Goal: Task Accomplishment & Management: Manage account settings

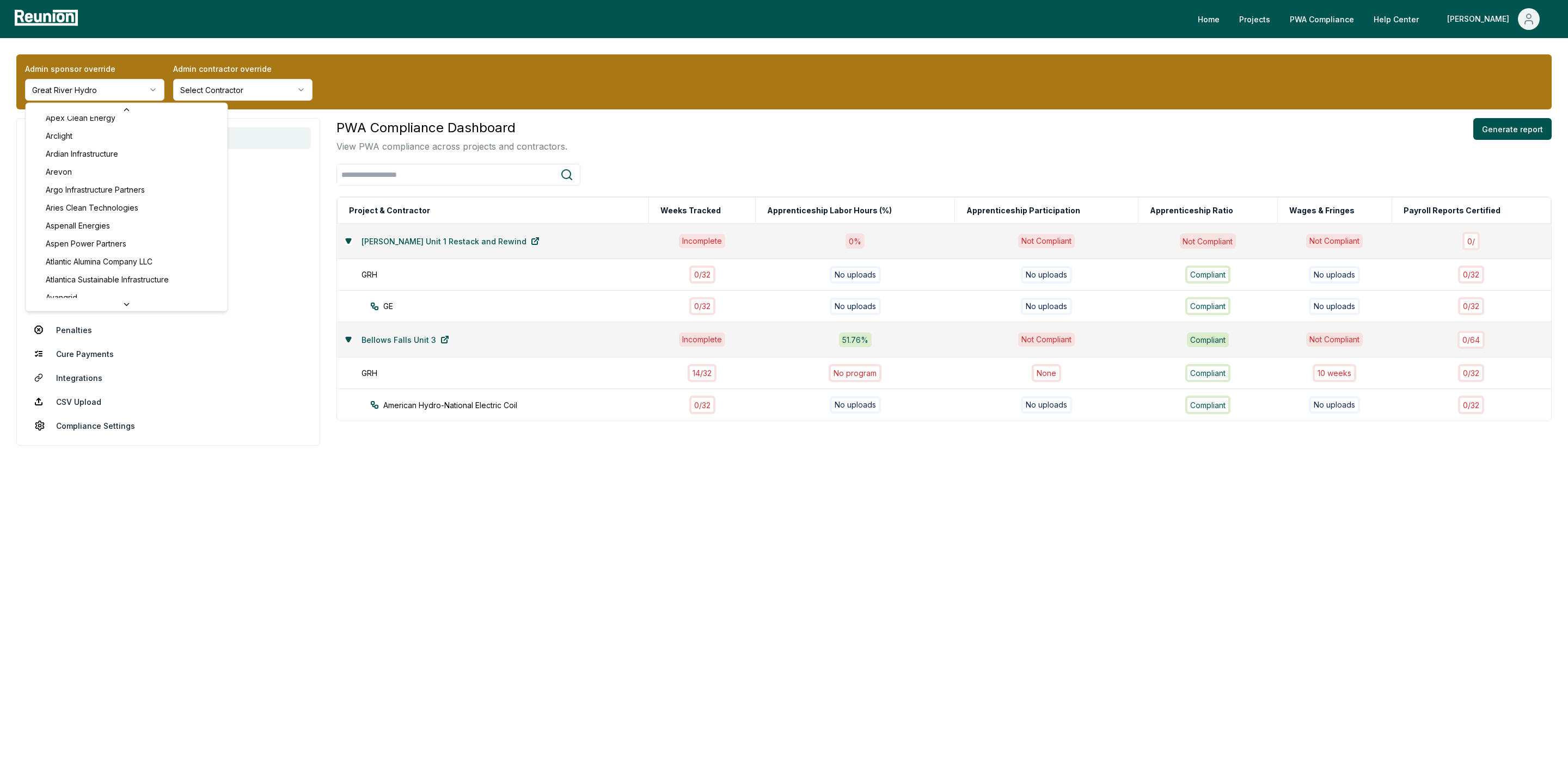
scroll to position [352, 0]
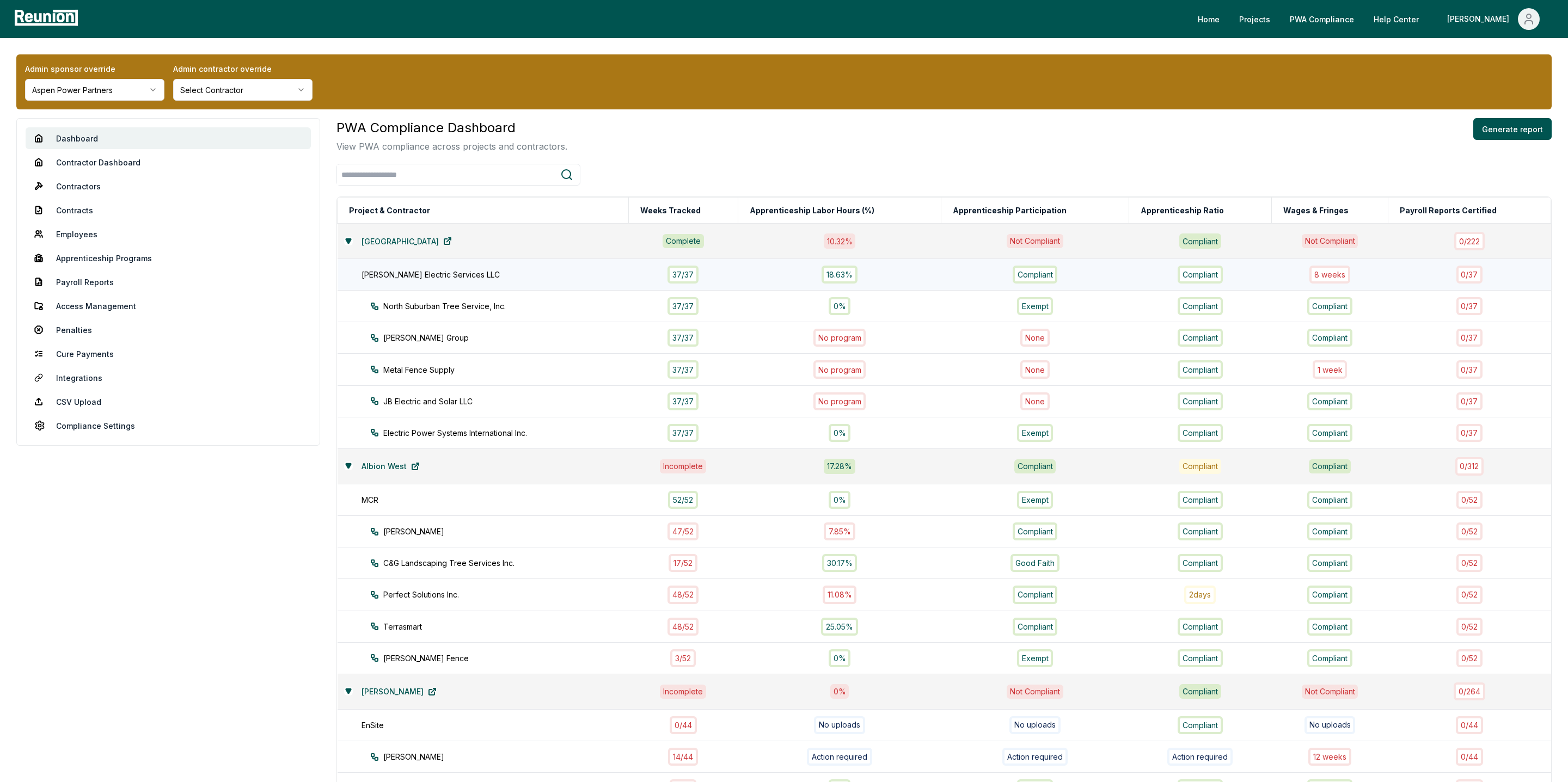
click at [1338, 275] on div "8 week s" at bounding box center [1329, 274] width 41 height 18
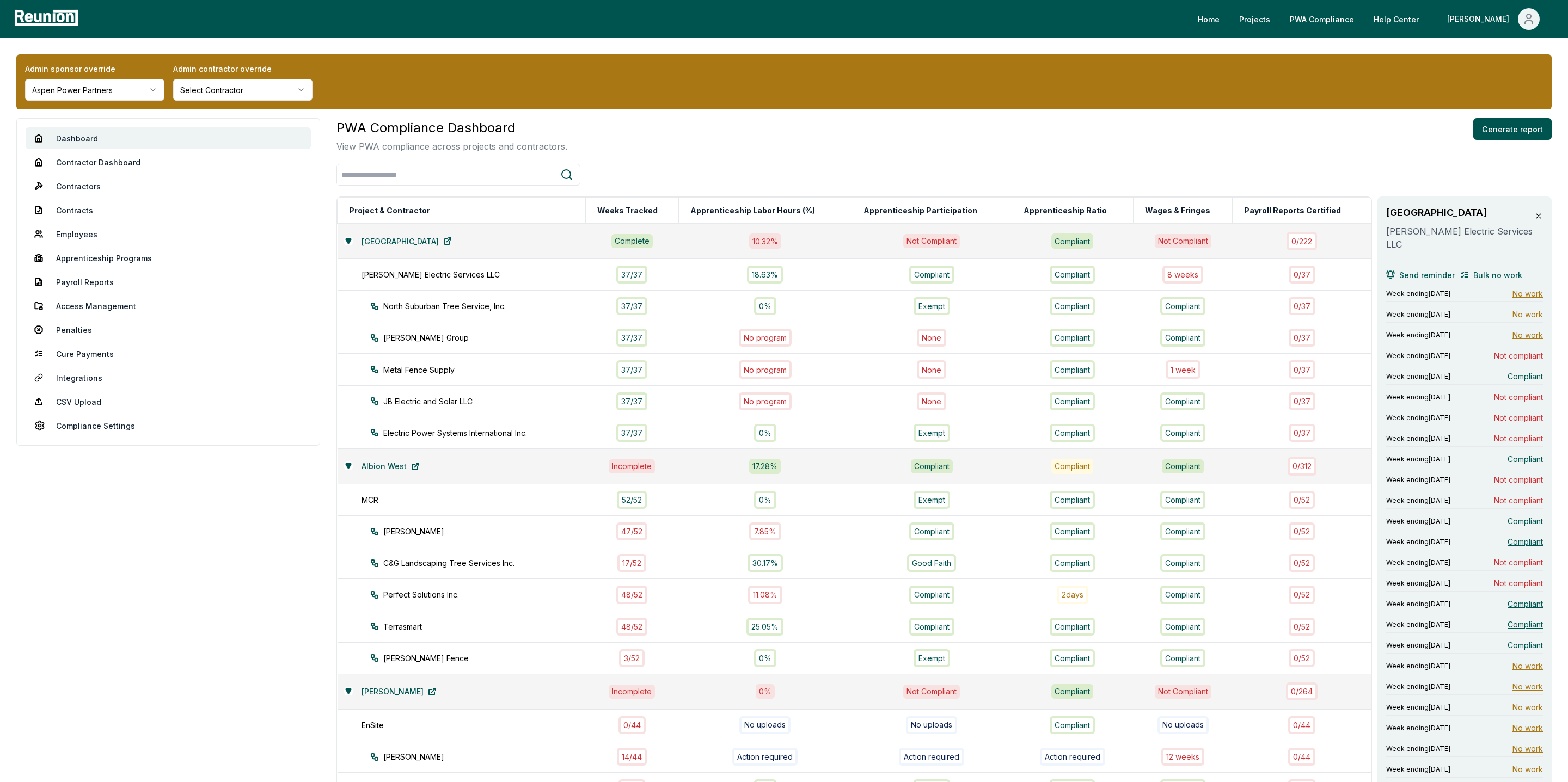
click at [1542, 214] on icon at bounding box center [1539, 216] width 9 height 9
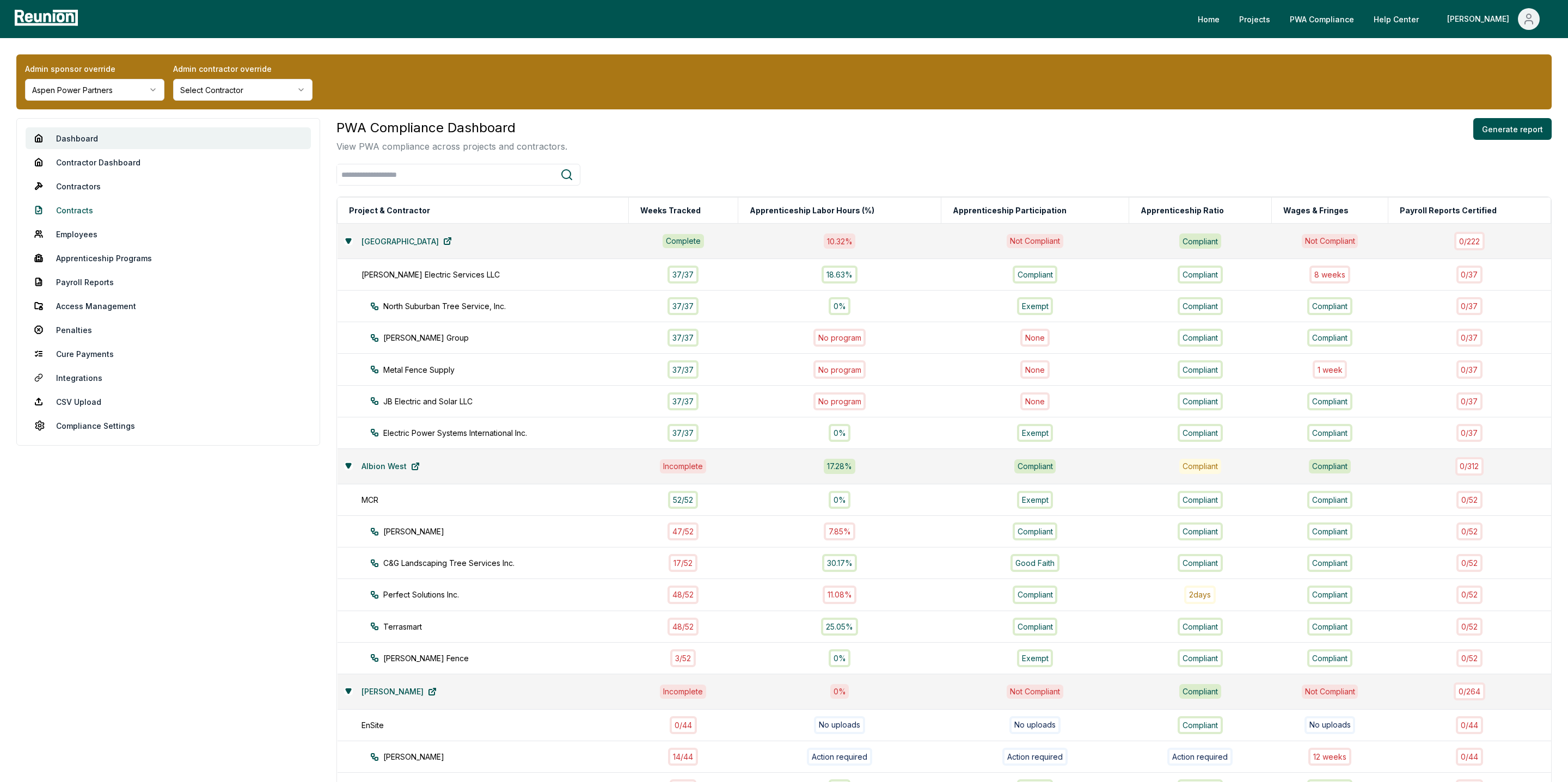
click at [92, 210] on link "Contracts" at bounding box center [168, 210] width 285 height 22
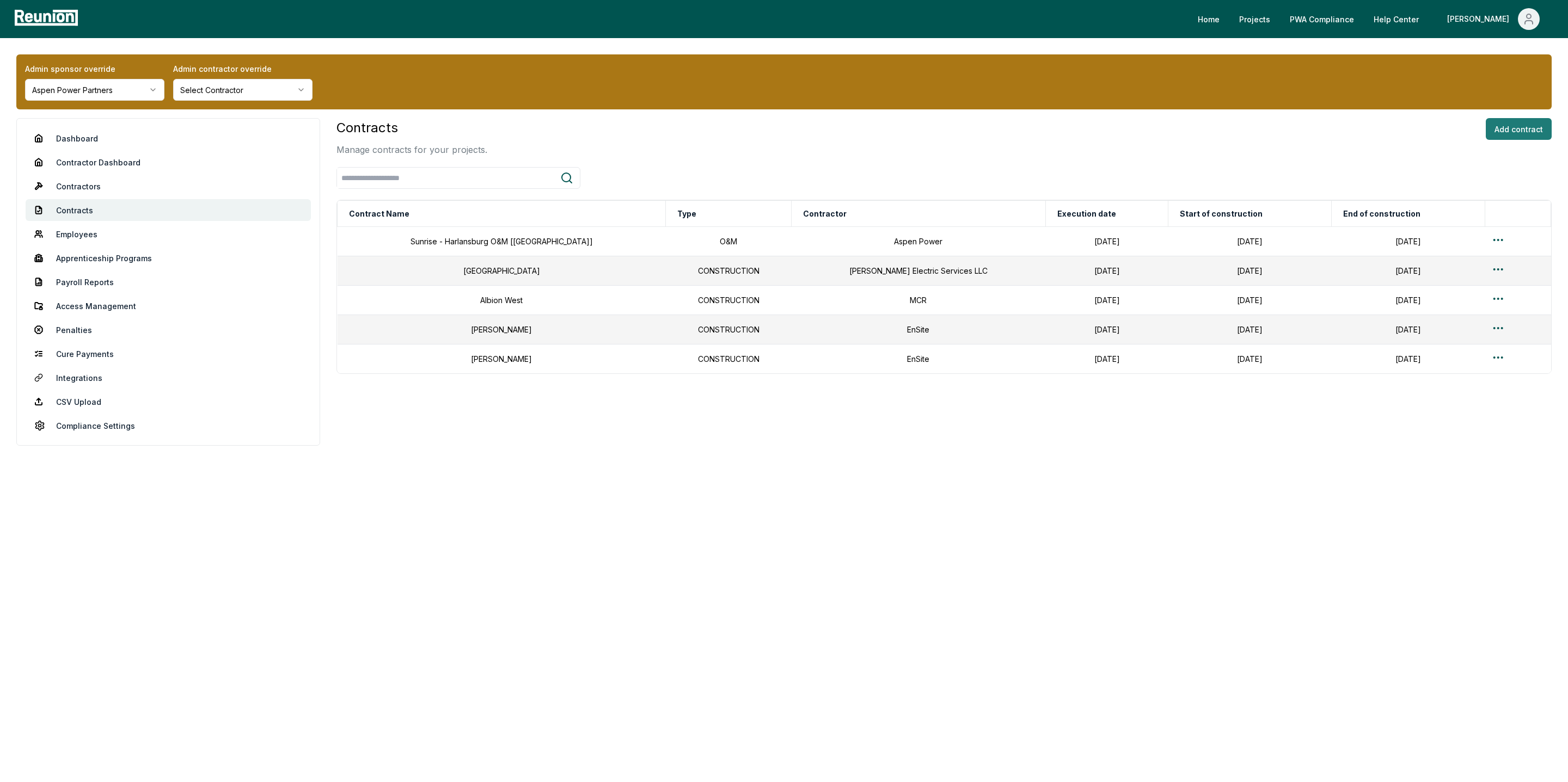
click at [1516, 127] on button "Add contract" at bounding box center [1519, 128] width 66 height 22
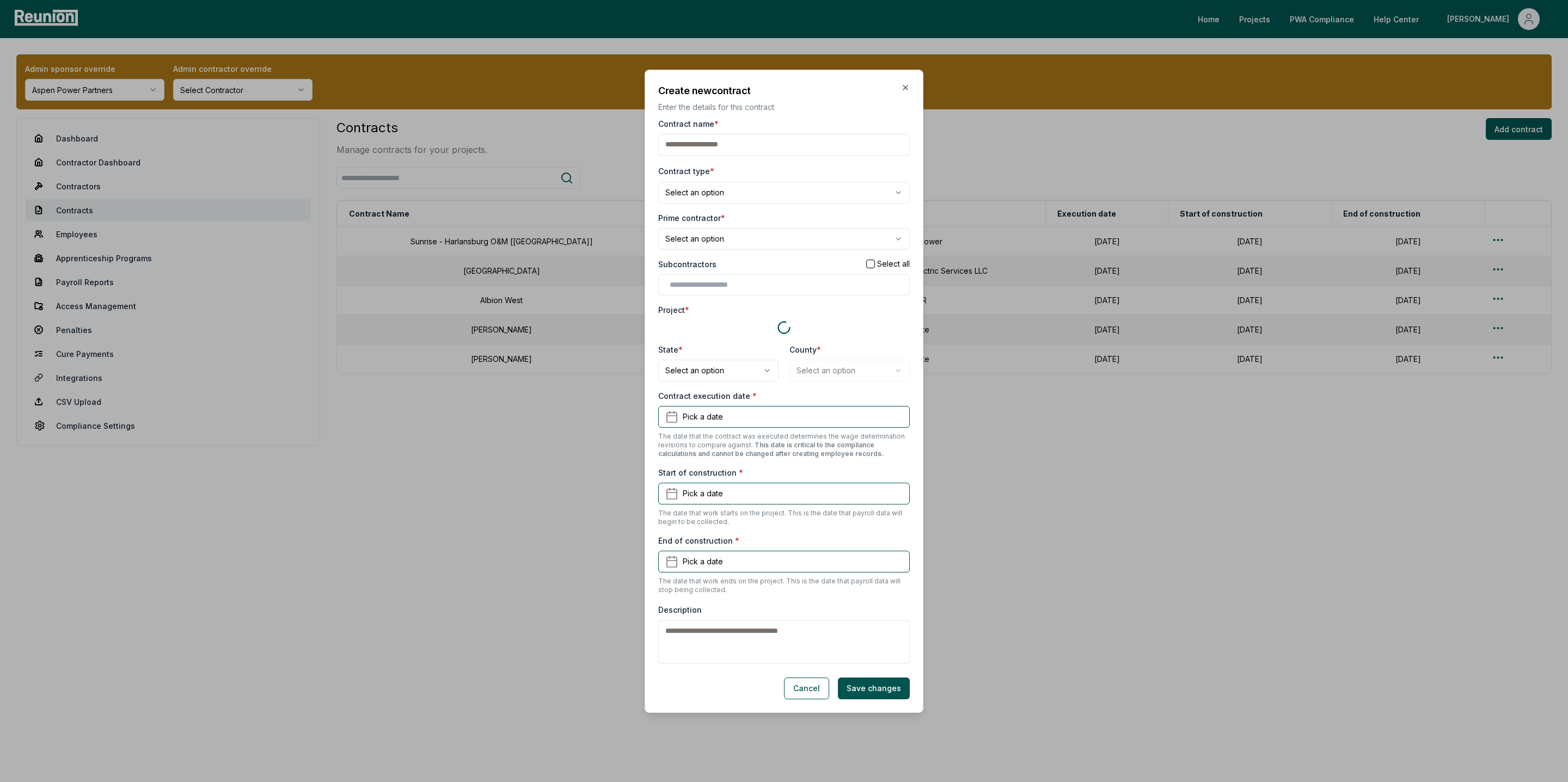
click at [688, 147] on input "Contract name *" at bounding box center [784, 145] width 251 height 22
click at [703, 188] on body "Please visit us on your desktop We're working on making our marketplace mobile-…" at bounding box center [784, 391] width 1568 height 782
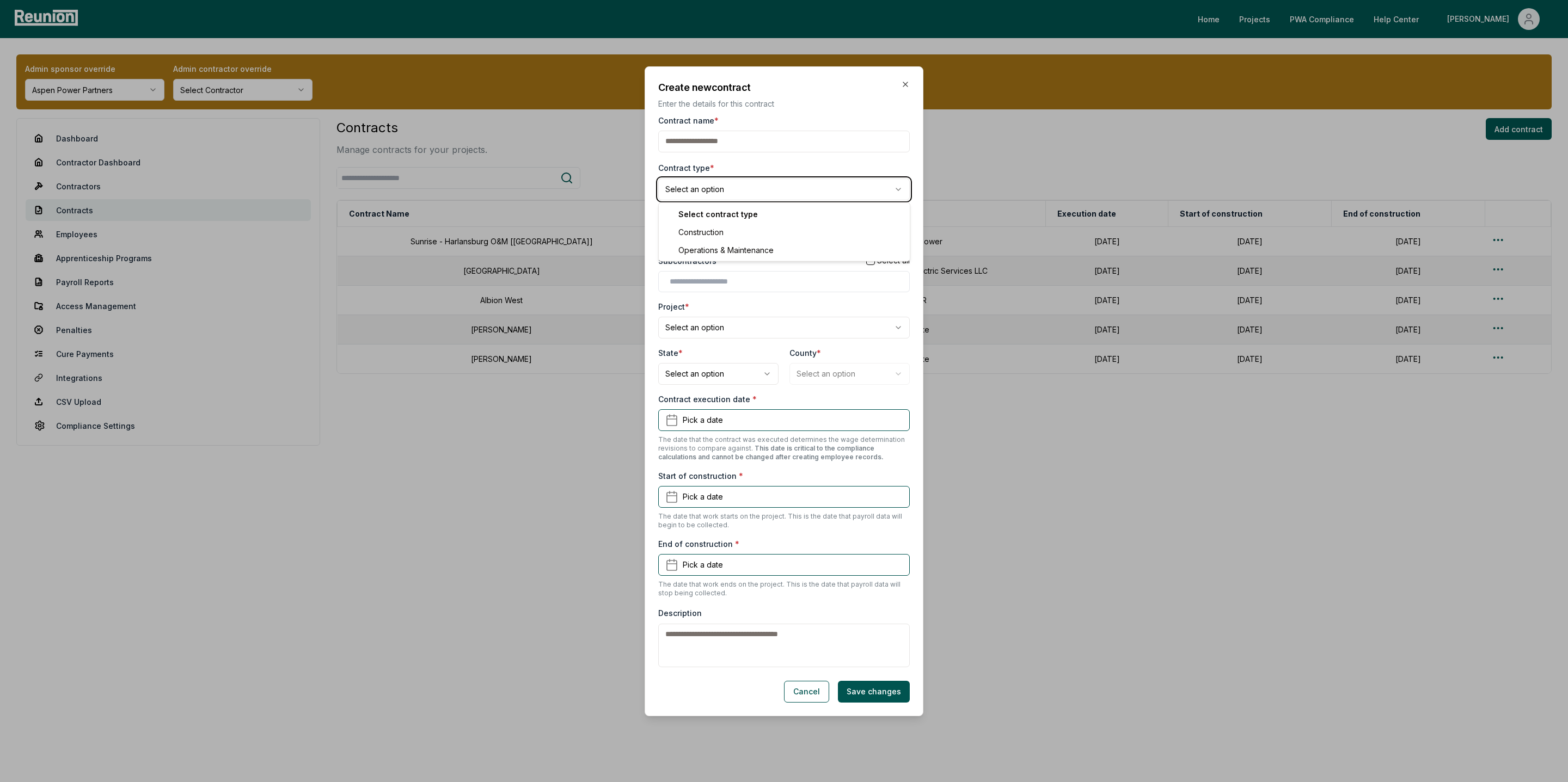
click at [768, 170] on body "Please visit us on your desktop We're working on making our marketplace mobile-…" at bounding box center [784, 391] width 1568 height 782
click at [709, 236] on body "Please visit us on your desktop We're working on making our marketplace mobile-…" at bounding box center [784, 391] width 1568 height 782
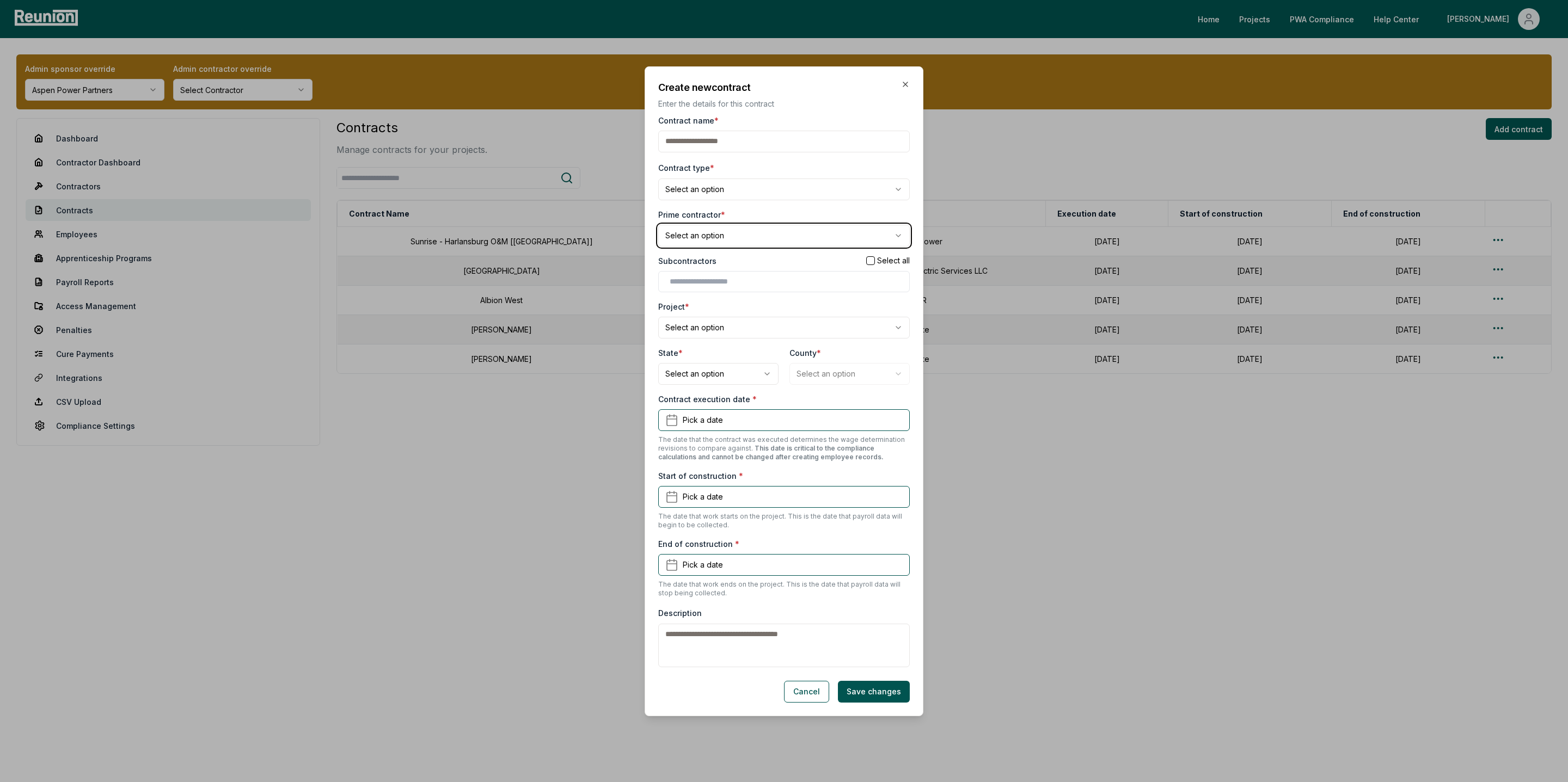
click at [733, 211] on body "Please visit us on your desktop We're working on making our marketplace mobile-…" at bounding box center [784, 391] width 1568 height 782
click at [713, 327] on body "Please visit us on your desktop We're working on making our marketplace mobile-…" at bounding box center [784, 391] width 1568 height 782
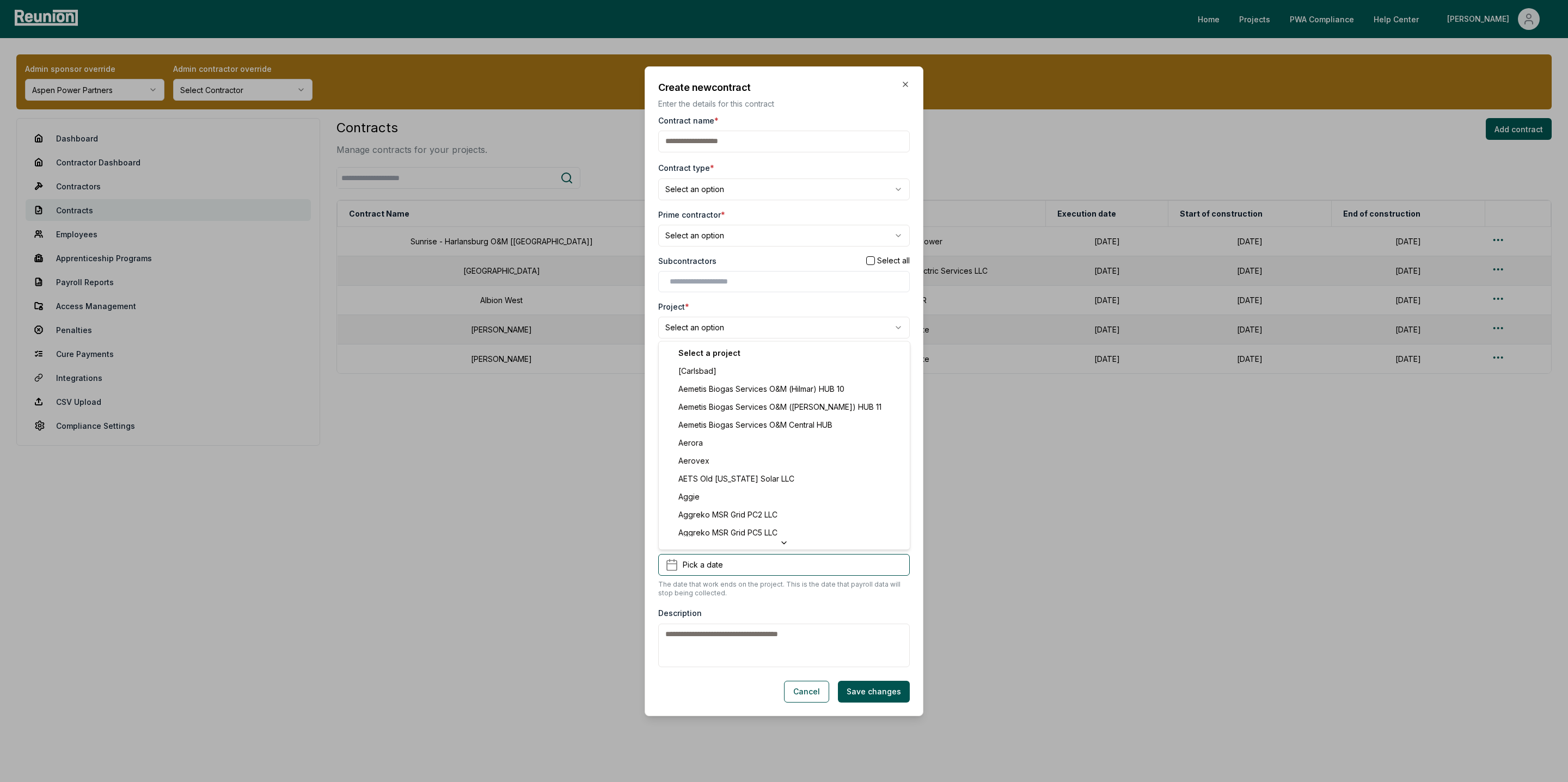
click at [721, 303] on body "Please visit us on your desktop We're working on making our marketplace mobile-…" at bounding box center [784, 391] width 1568 height 782
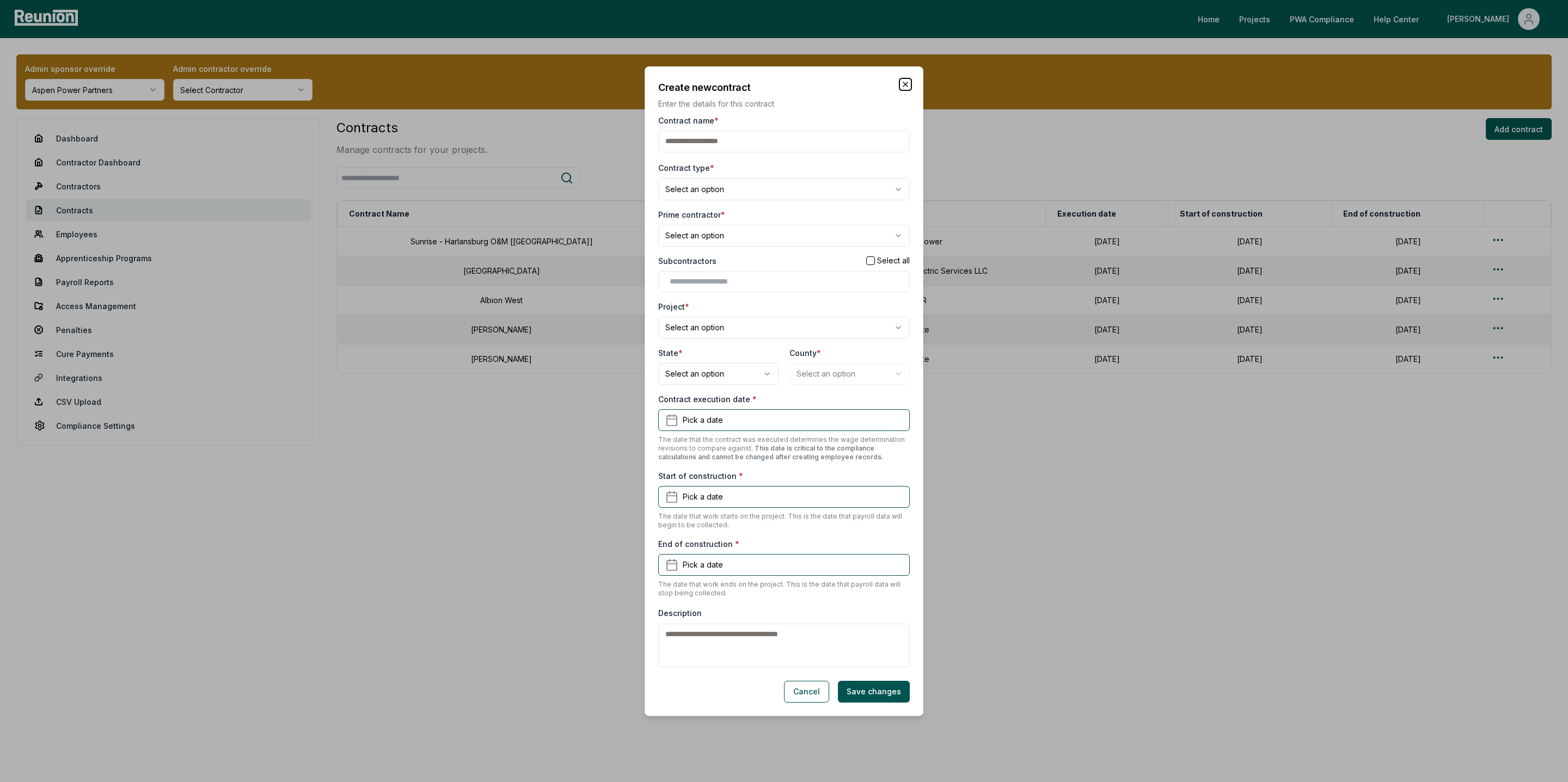
click at [908, 82] on icon "button" at bounding box center [905, 84] width 9 height 9
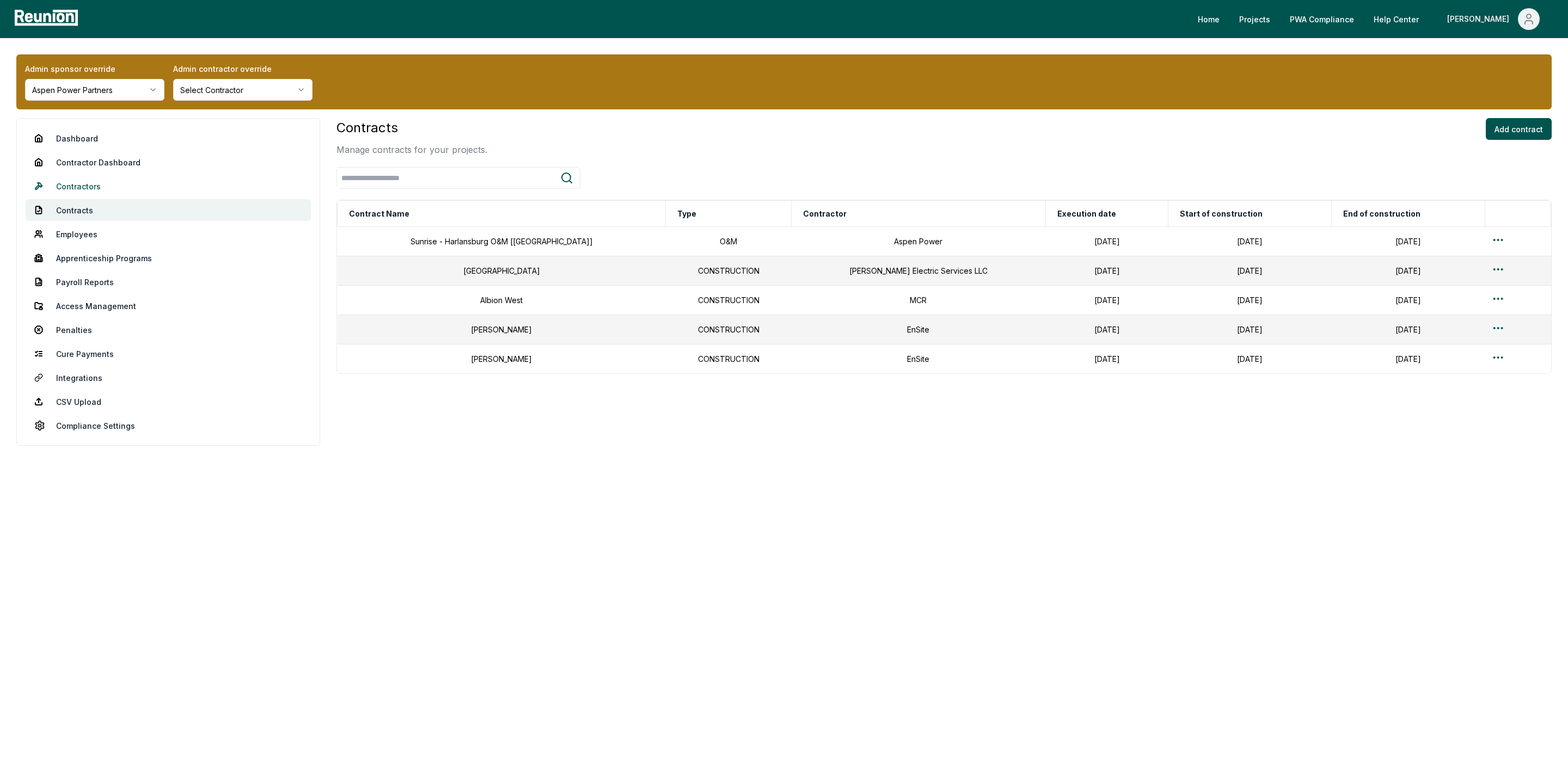
click at [71, 185] on link "Contractors" at bounding box center [168, 186] width 285 height 22
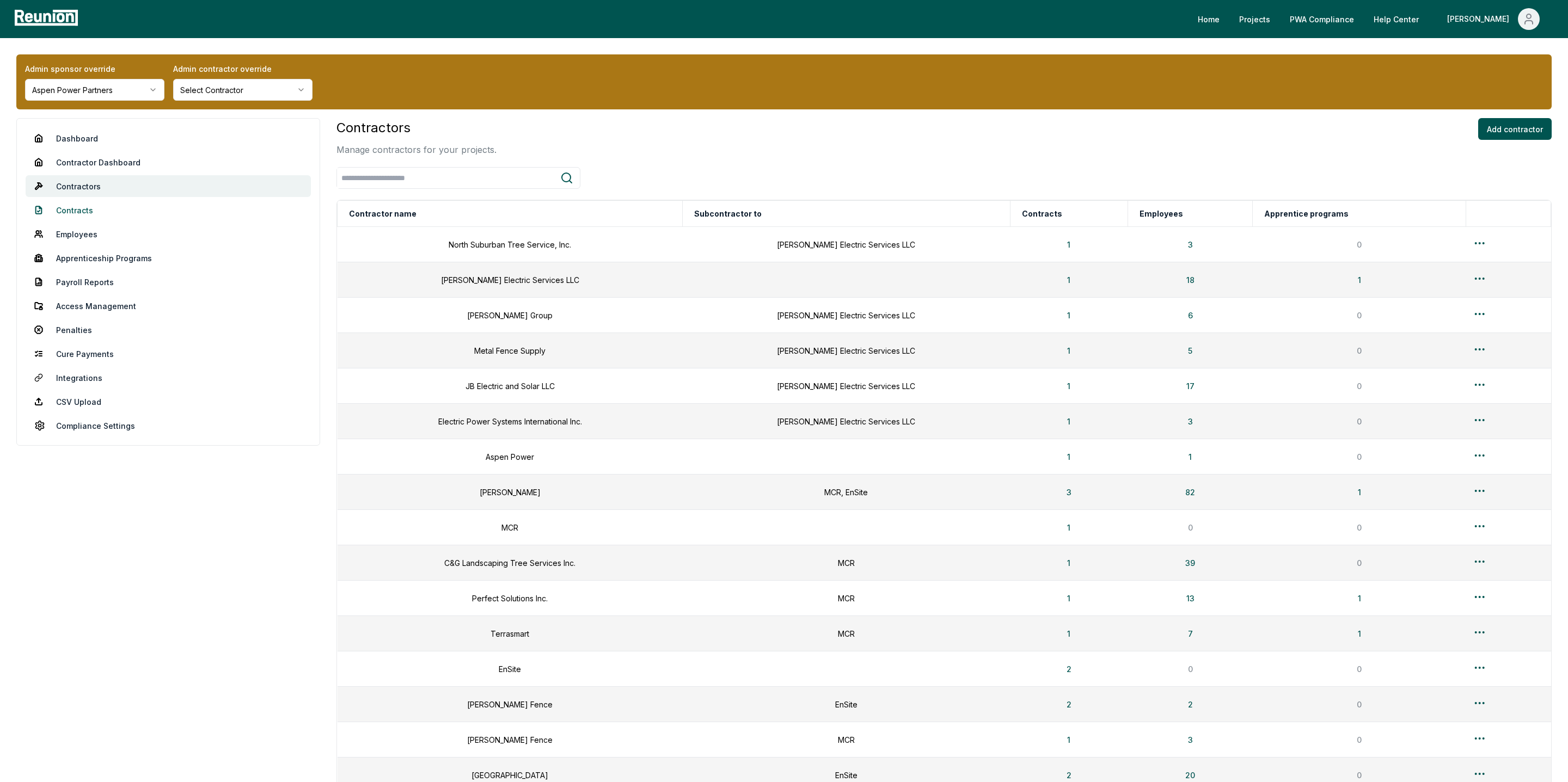
click at [74, 208] on link "Contracts" at bounding box center [168, 210] width 285 height 22
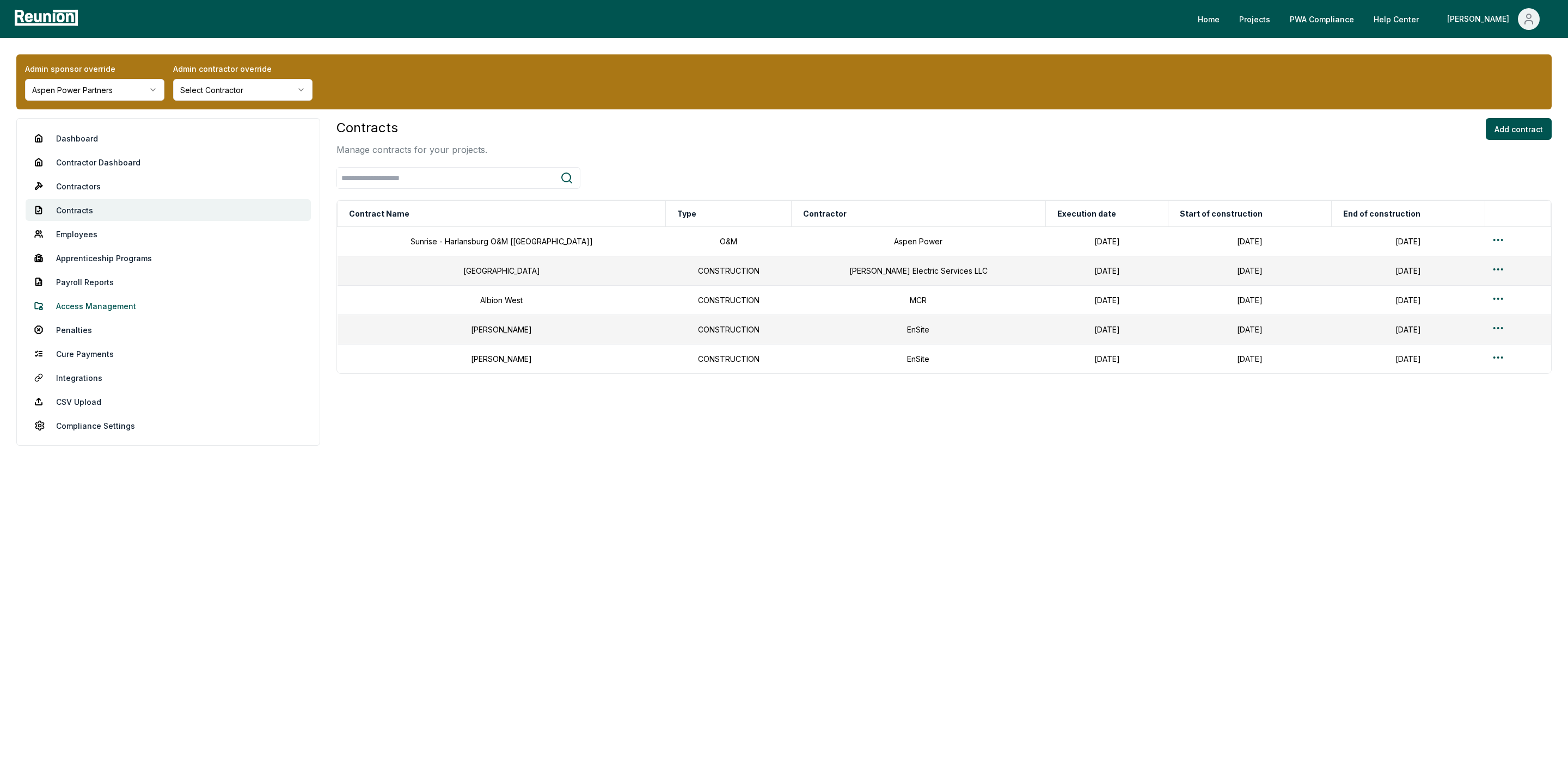
click at [100, 307] on link "Access Management" at bounding box center [168, 306] width 285 height 22
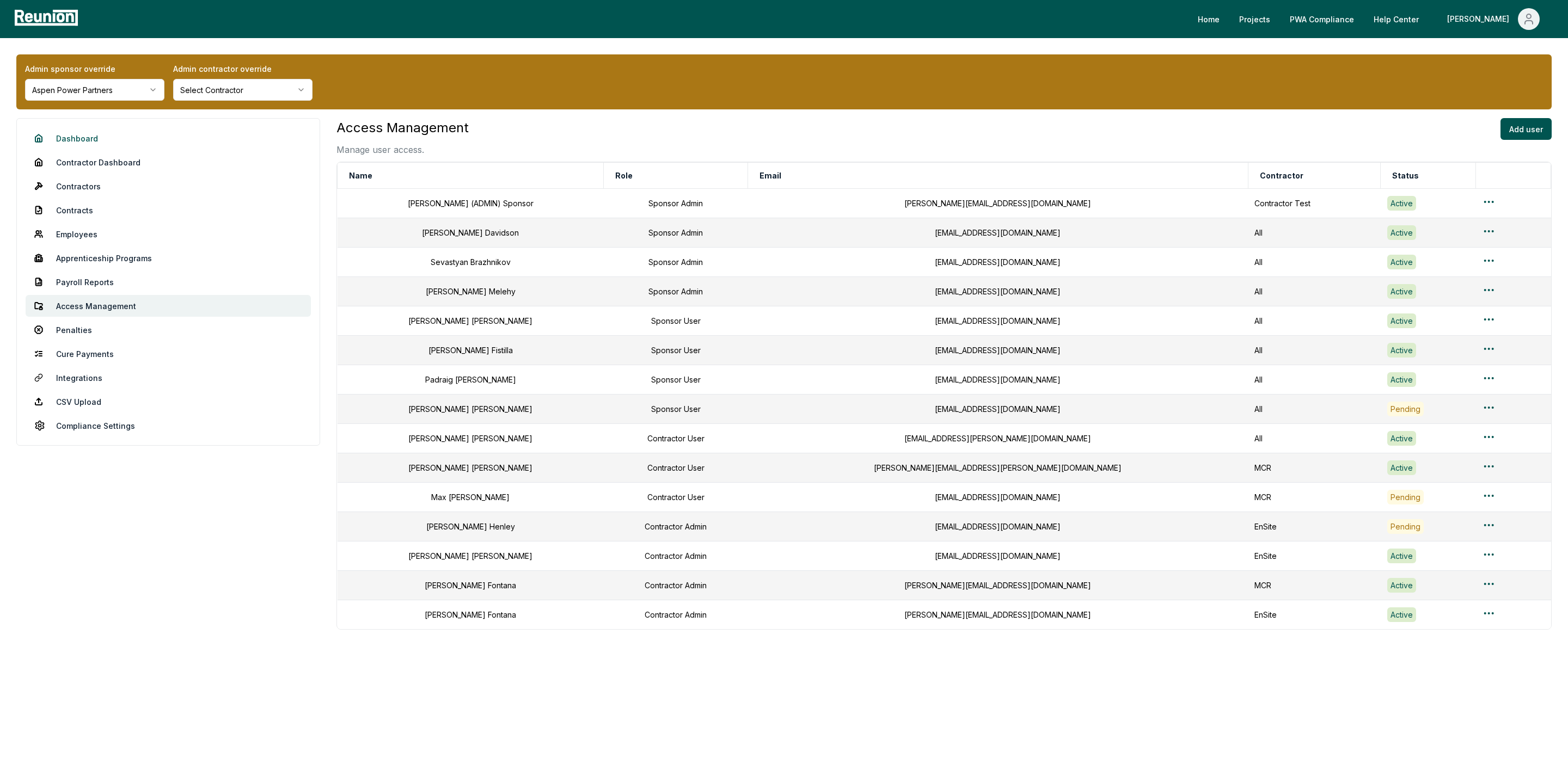
click at [71, 136] on link "Dashboard" at bounding box center [168, 138] width 285 height 22
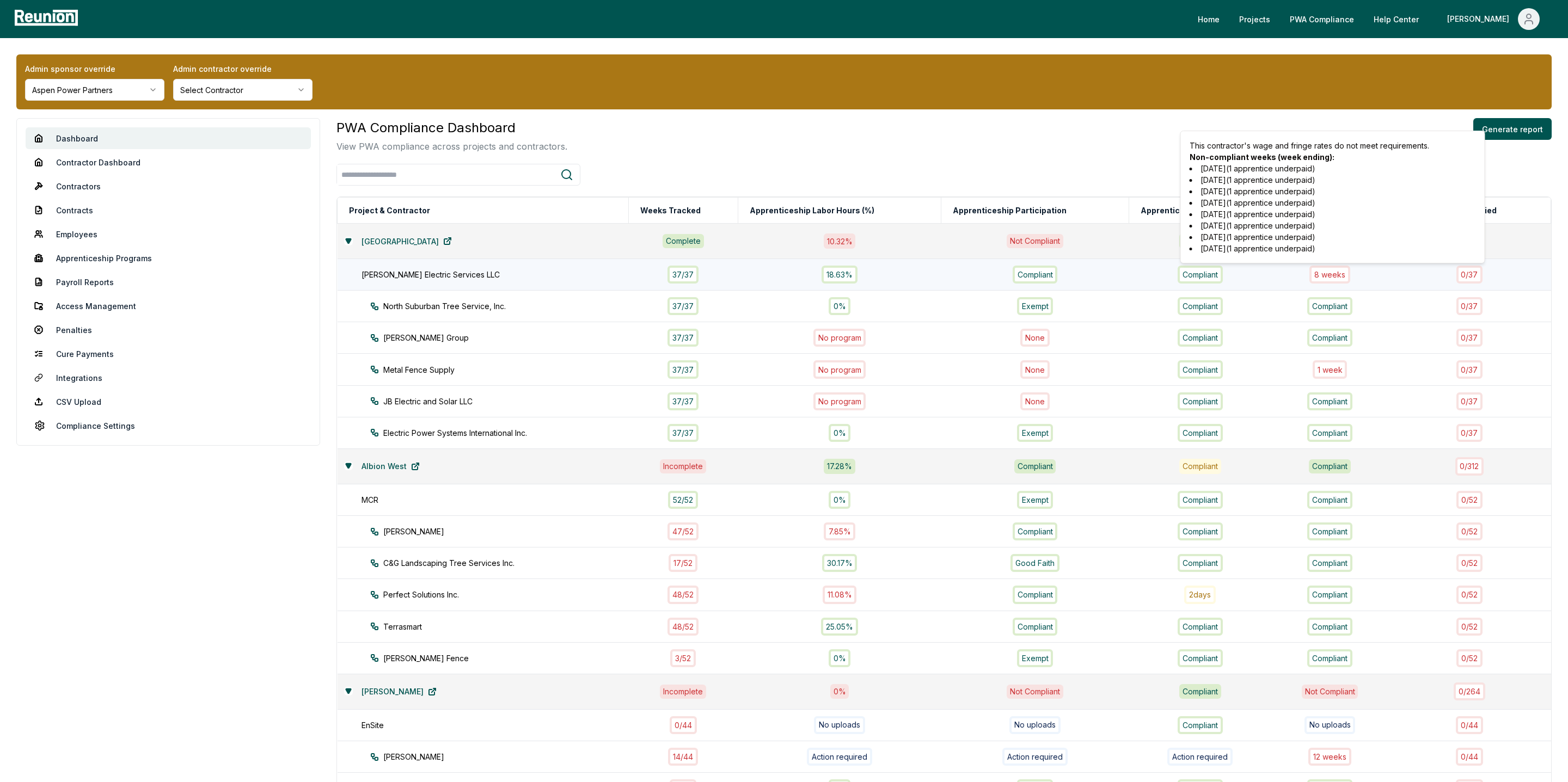
click at [1338, 275] on div "8 week s" at bounding box center [1329, 274] width 41 height 18
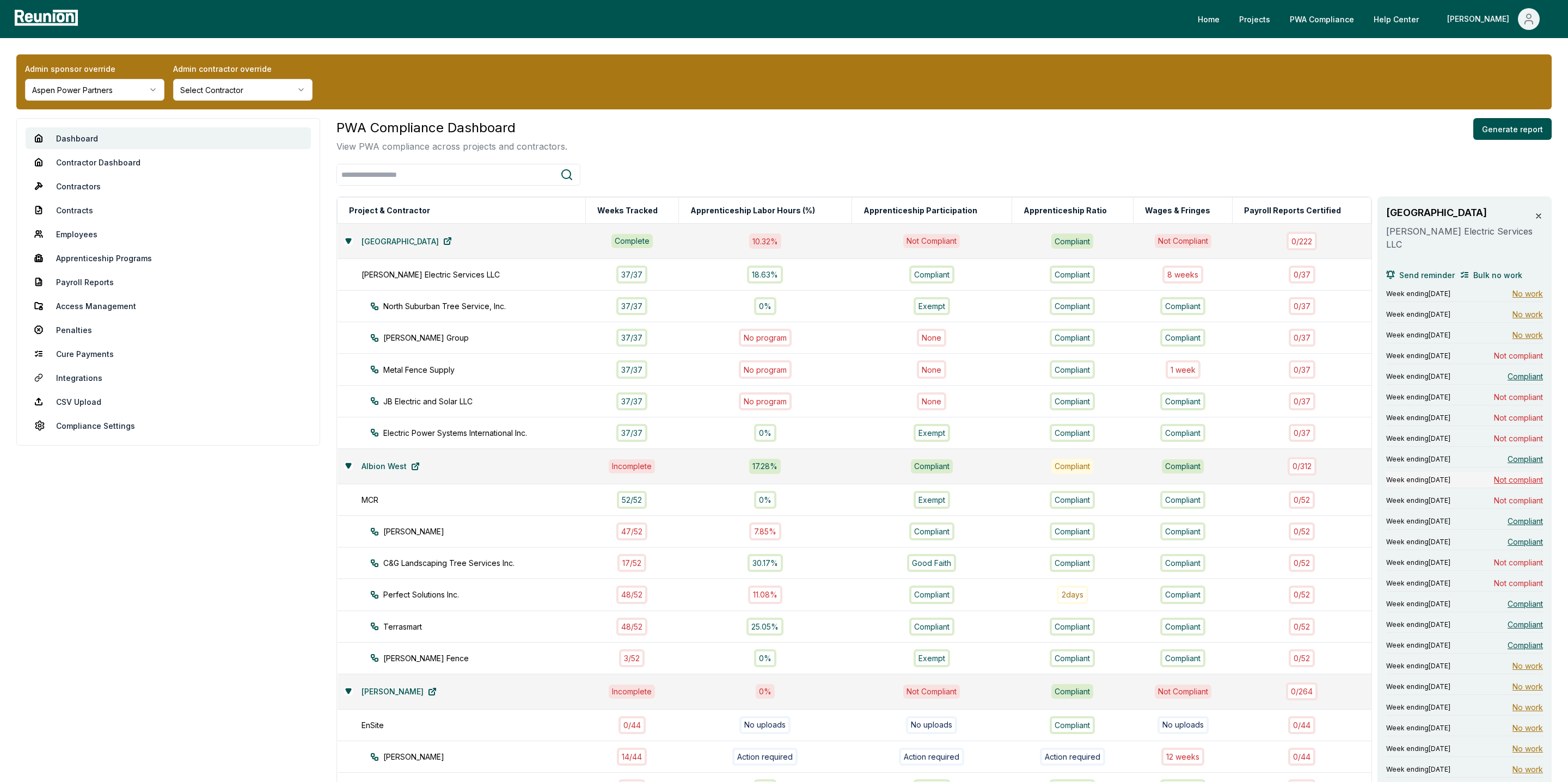
click at [1521, 481] on span "Not compliant" at bounding box center [1518, 480] width 49 height 11
click at [1182, 368] on div "1 week" at bounding box center [1183, 369] width 35 height 18
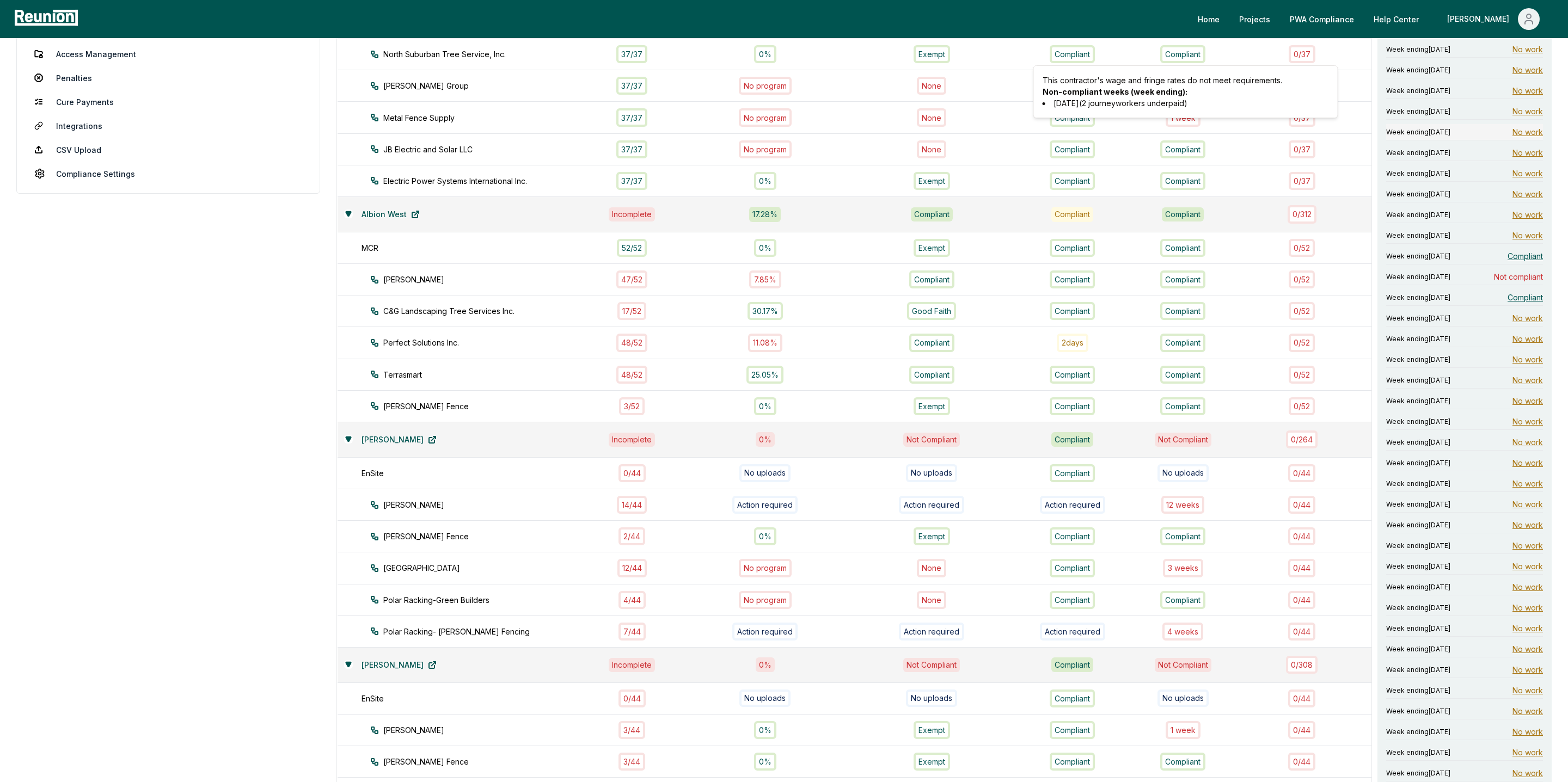
scroll to position [248, 0]
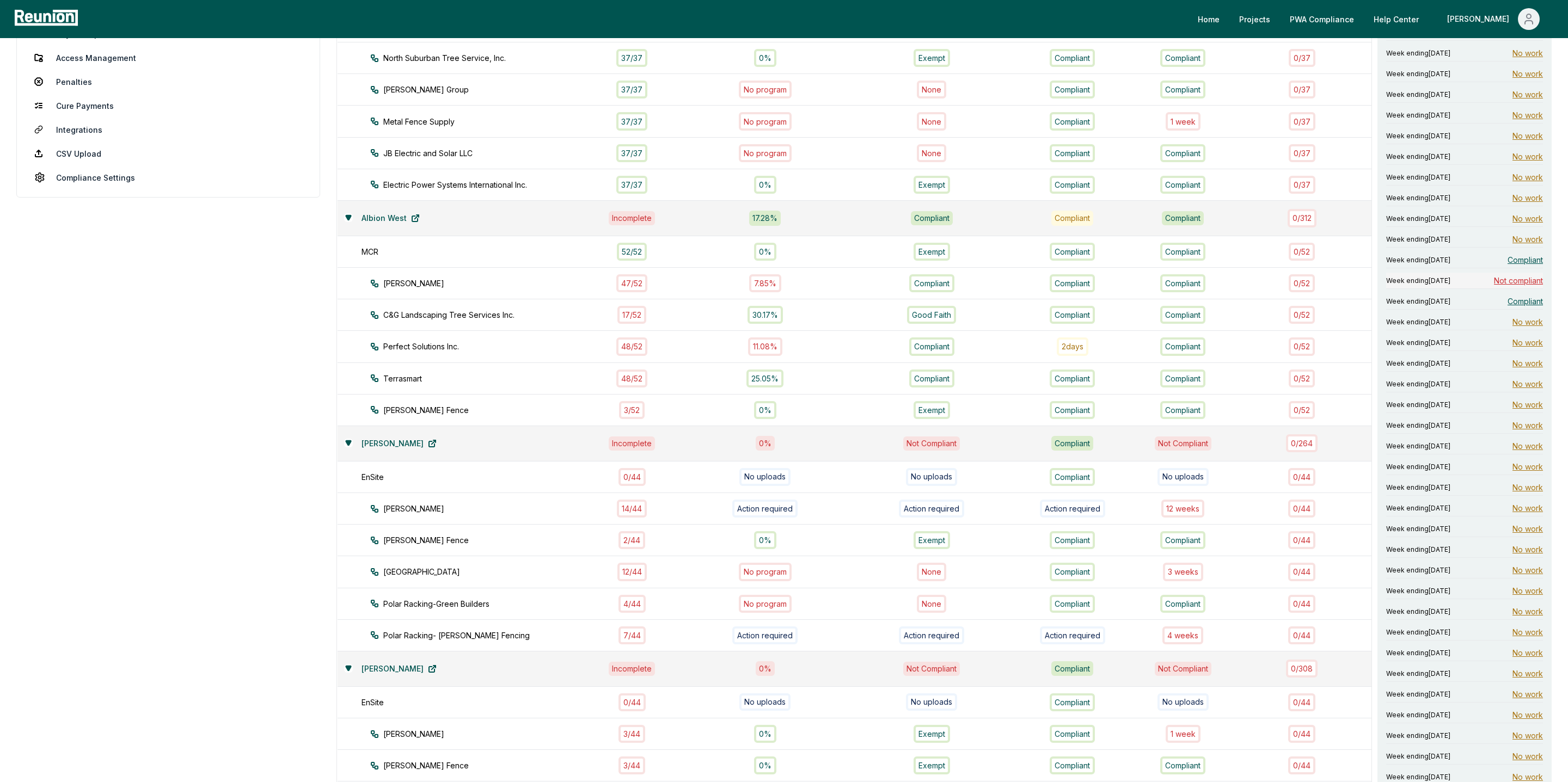
click at [1510, 286] on span "Not compliant" at bounding box center [1518, 281] width 49 height 11
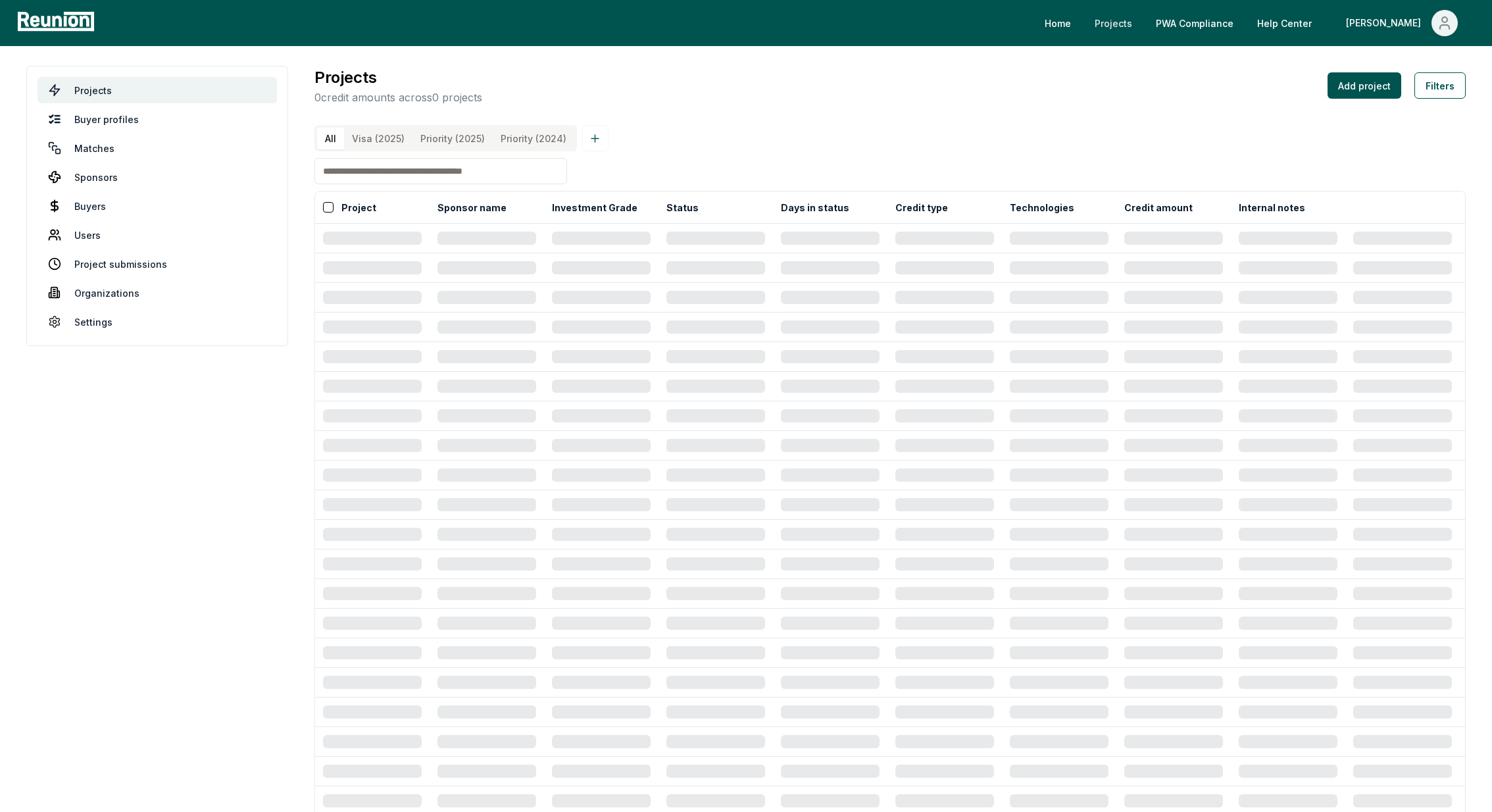
click at [1143, 18] on link "Projects" at bounding box center [1114, 23] width 59 height 26
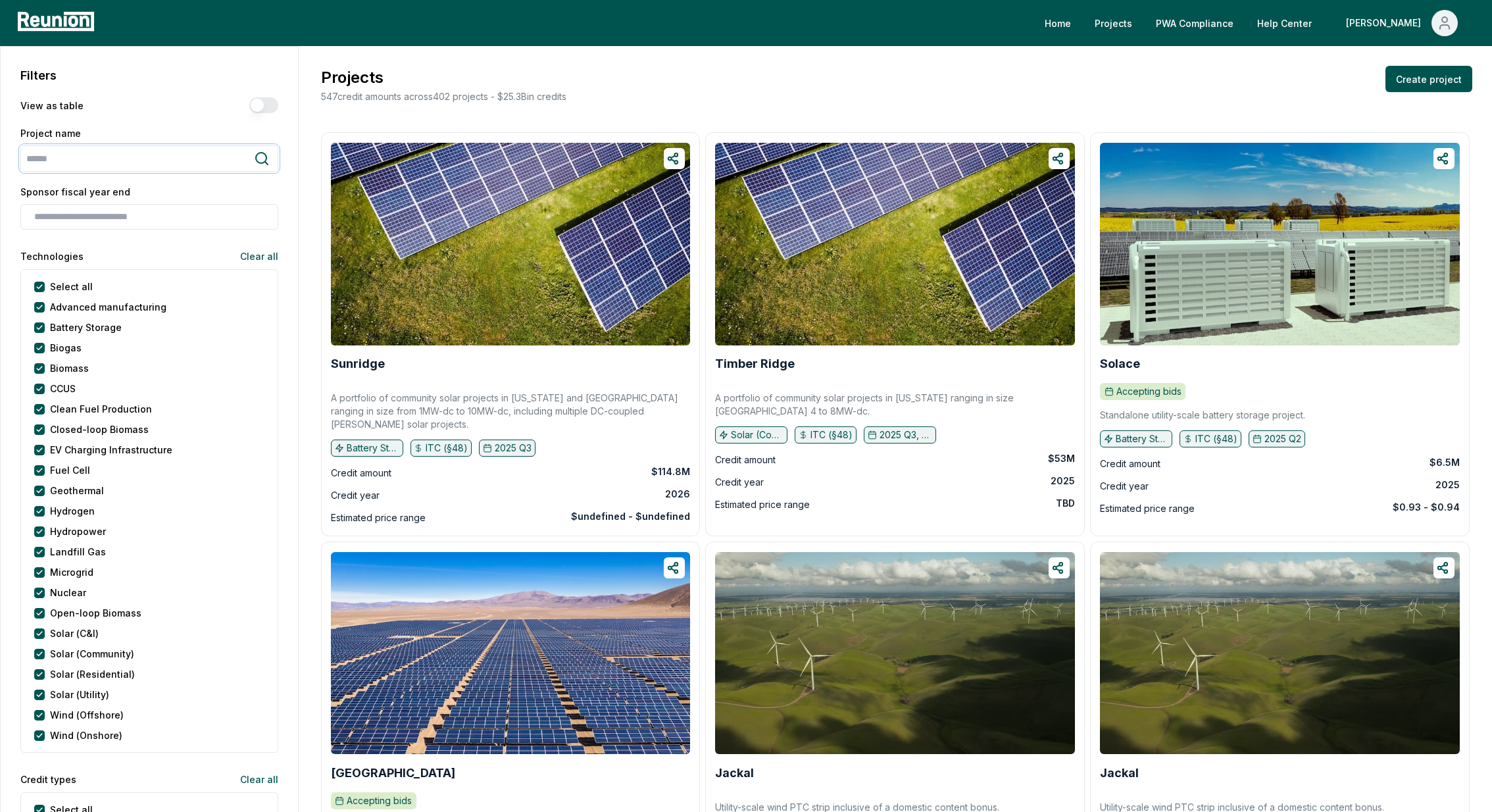
click at [127, 163] on input "search" at bounding box center [137, 159] width 233 height 24
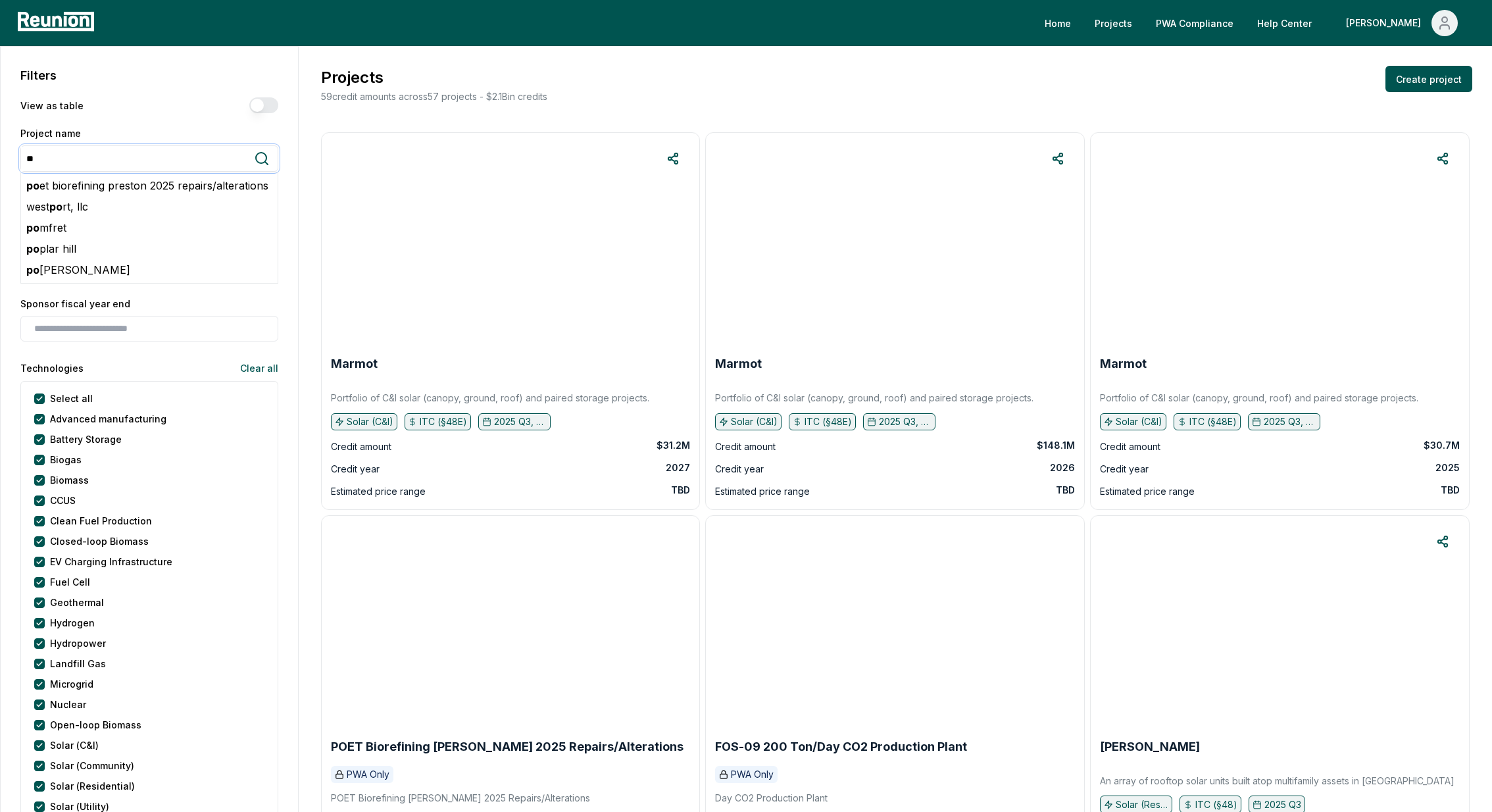
type input "*"
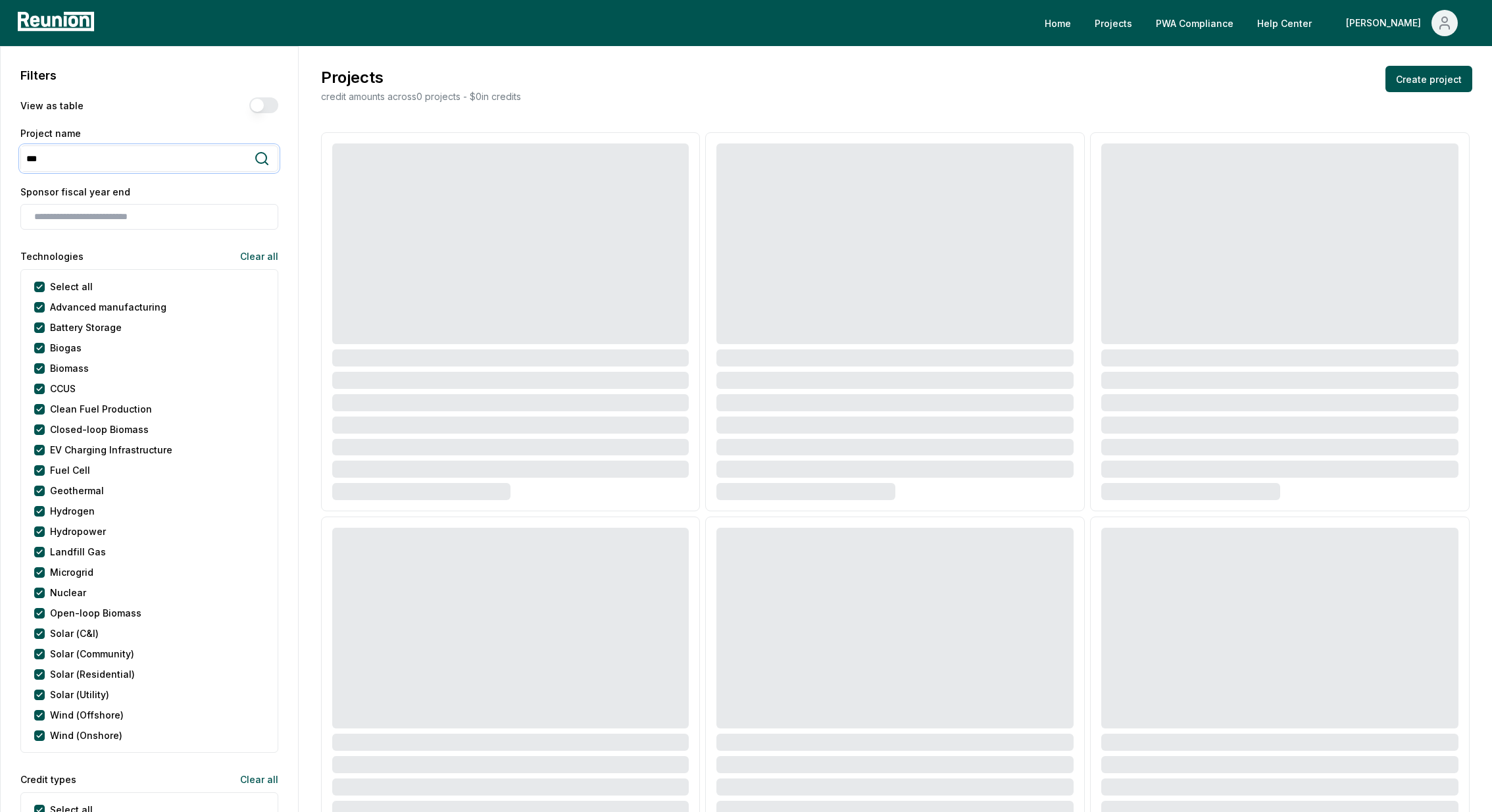
type input "****"
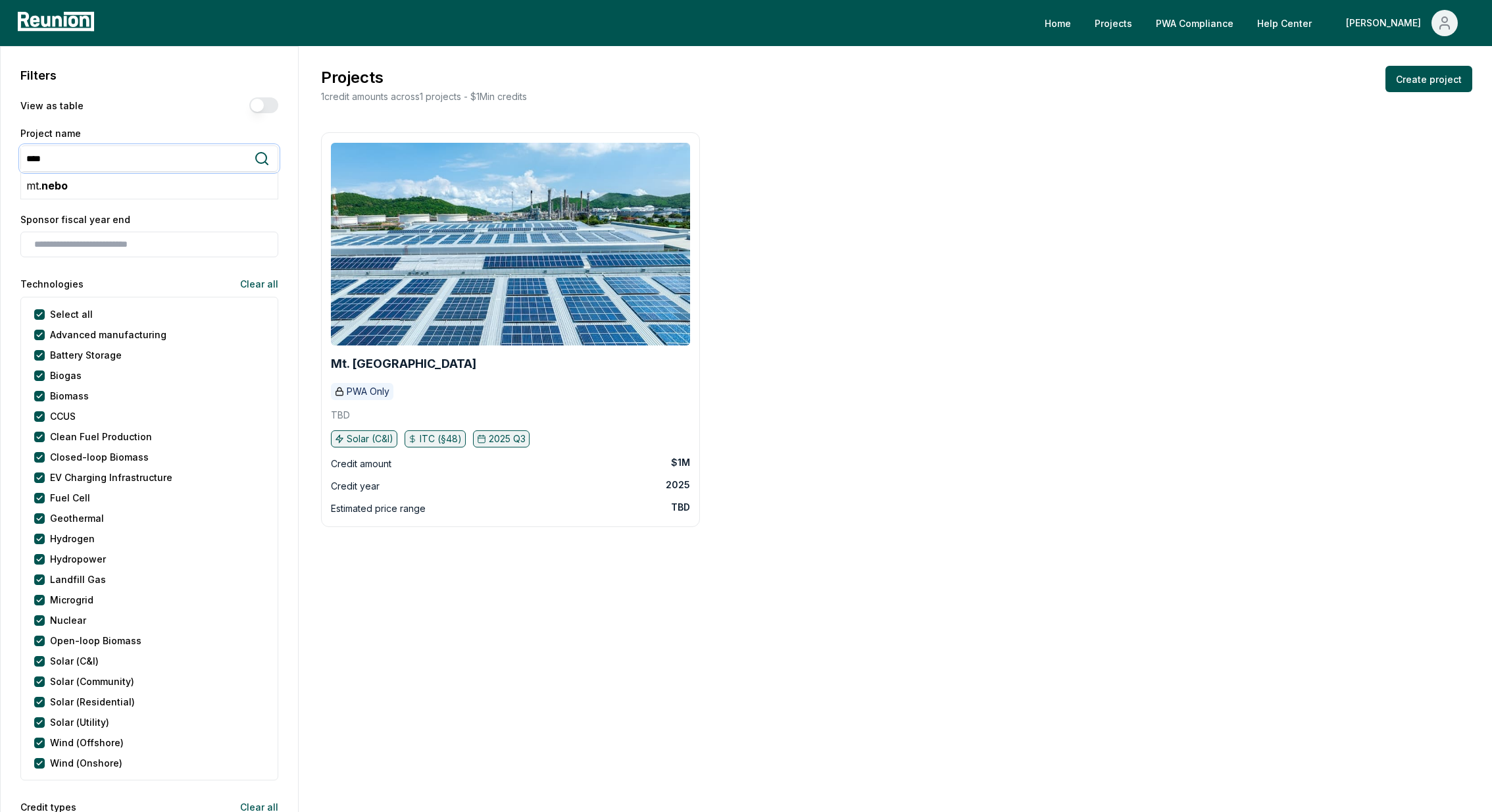
click at [245, 158] on input "****" at bounding box center [137, 159] width 233 height 24
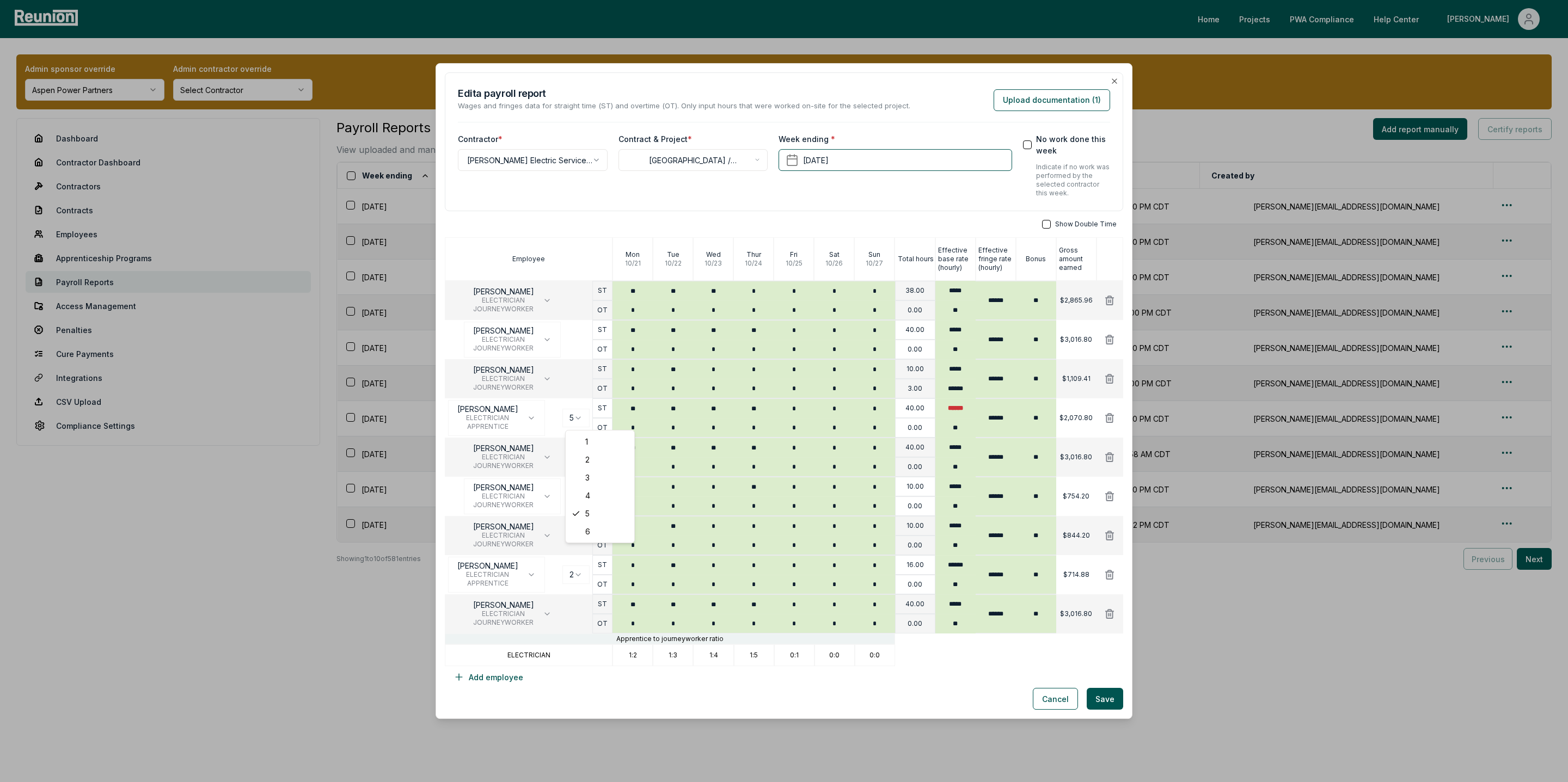
click at [579, 420] on body "Please visit us on your desktop We're working on making our marketplace mobile-…" at bounding box center [784, 391] width 1568 height 782
click at [583, 420] on body "Please visit us on your desktop We're working on making our marketplace mobile-…" at bounding box center [784, 391] width 1568 height 782
select select "**********"
click at [1033, 95] on button "Upload documentation ( 1 )" at bounding box center [1051, 100] width 117 height 22
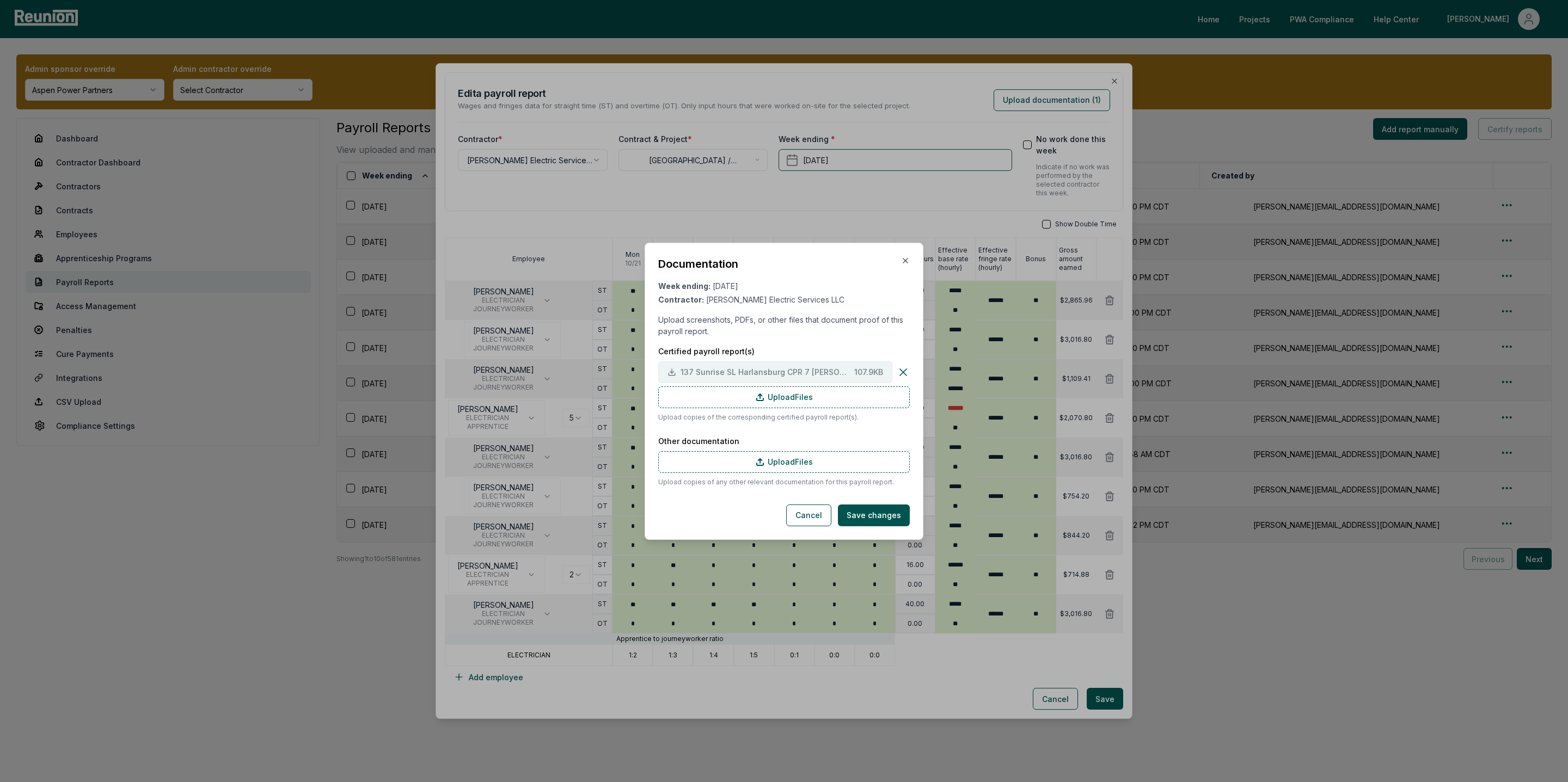
click at [726, 370] on span "137 Sunrise SL Harlansburg CPR 7 WES.pdf" at bounding box center [765, 372] width 169 height 11
click at [906, 259] on icon "button" at bounding box center [905, 260] width 4 height 4
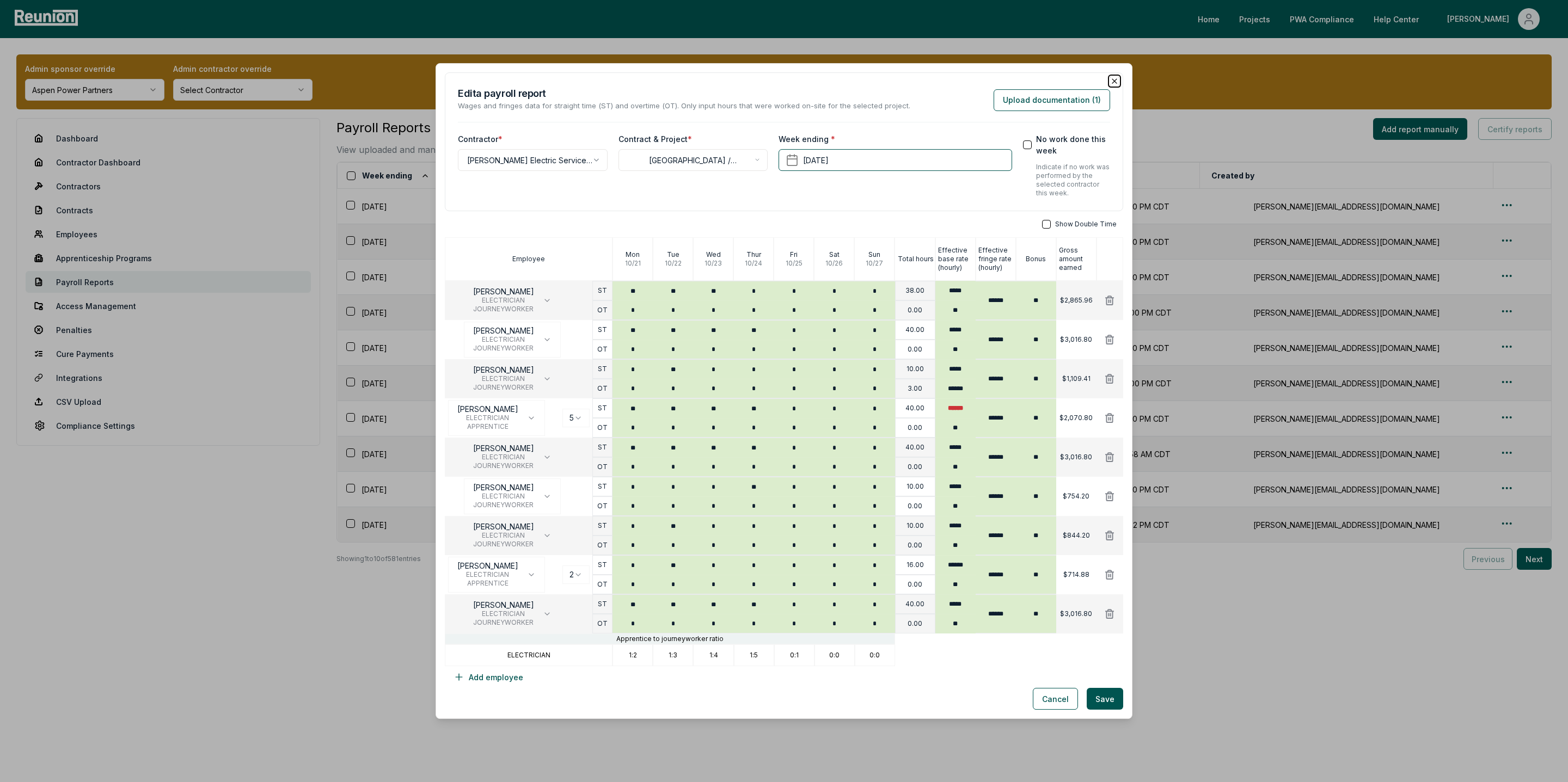
click at [1113, 81] on icon "button" at bounding box center [1114, 81] width 4 height 4
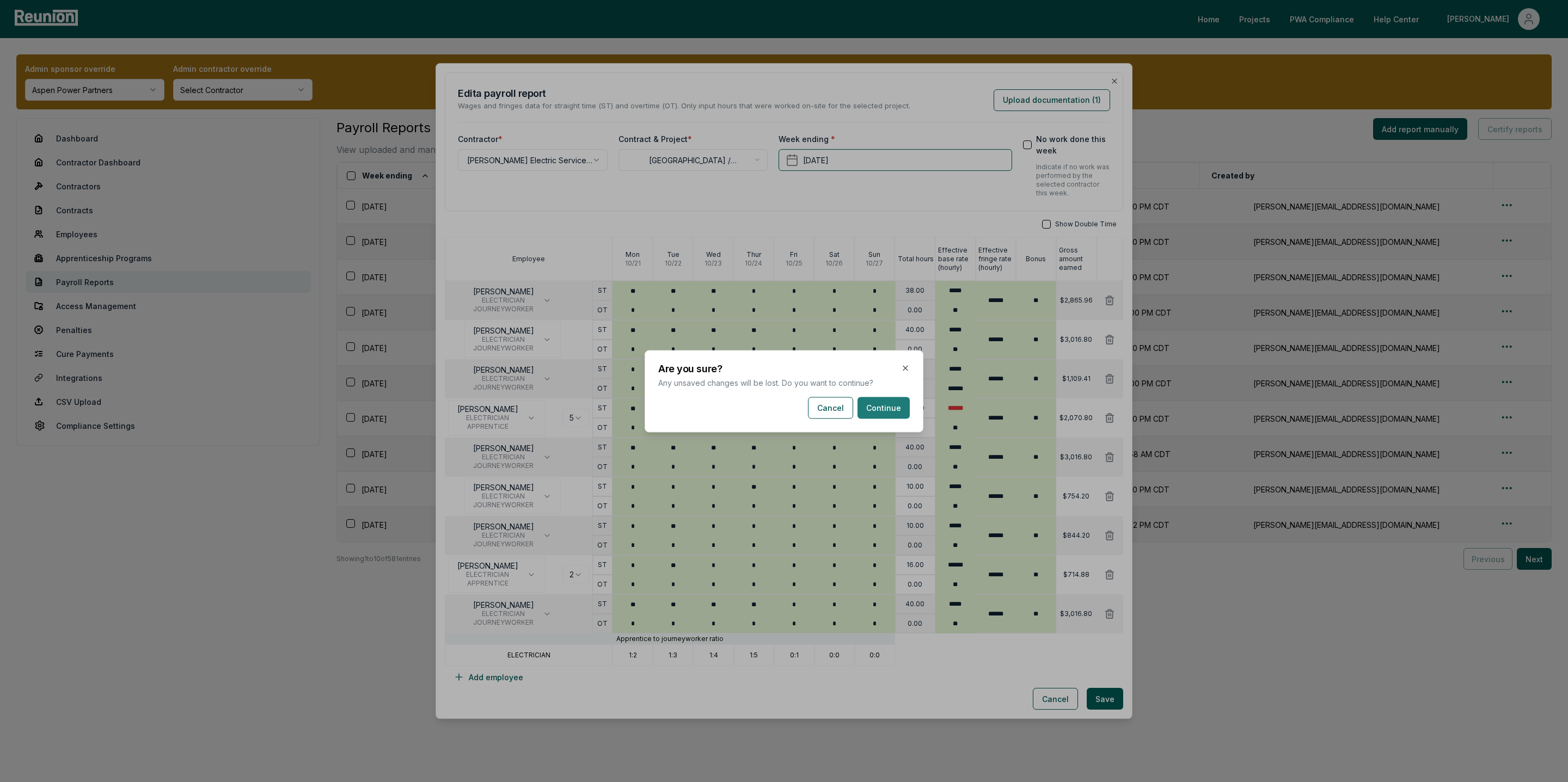
click at [882, 408] on button "Continue" at bounding box center [884, 407] width 52 height 22
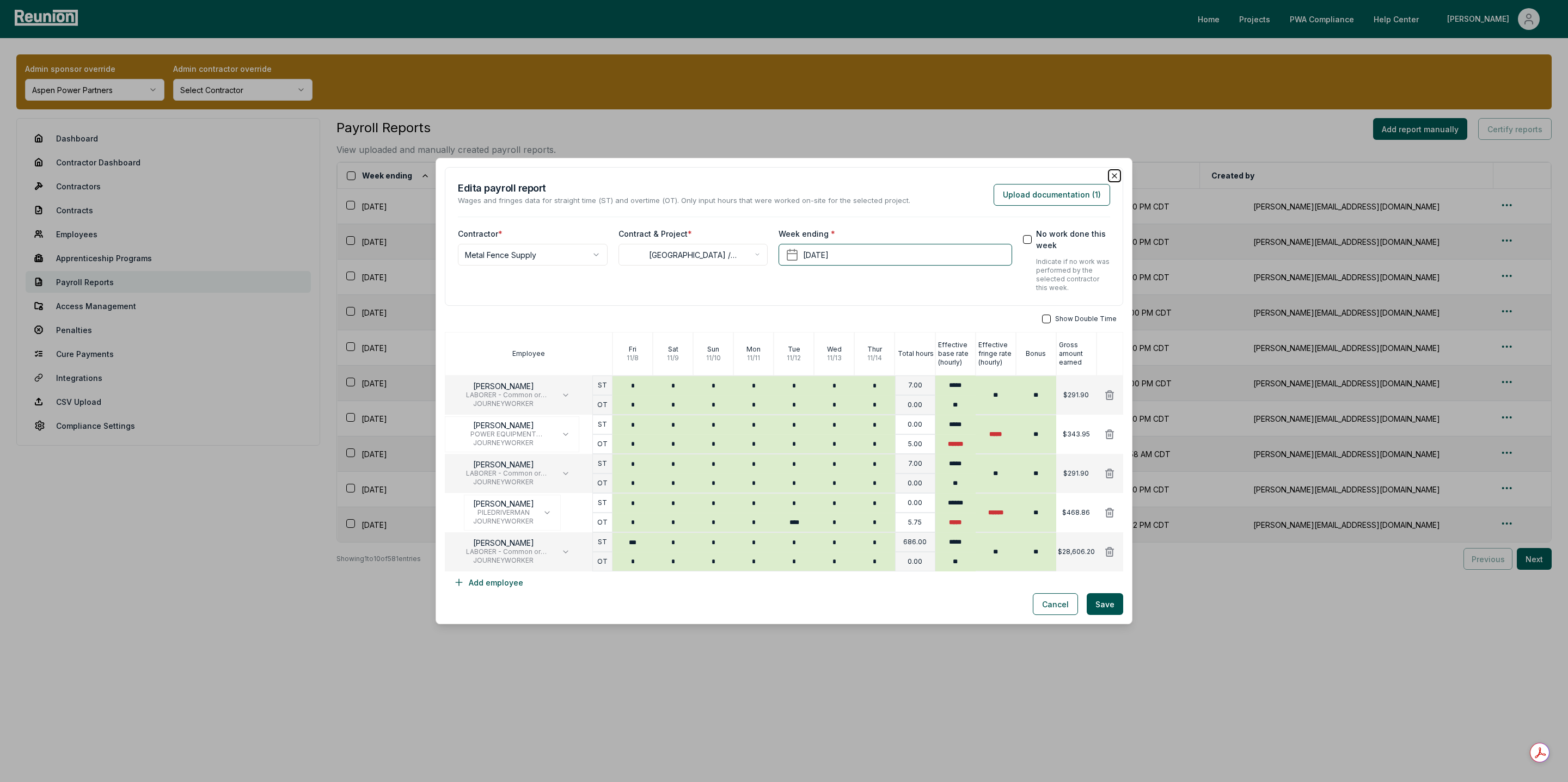
click at [1114, 175] on icon "button" at bounding box center [1114, 175] width 4 height 4
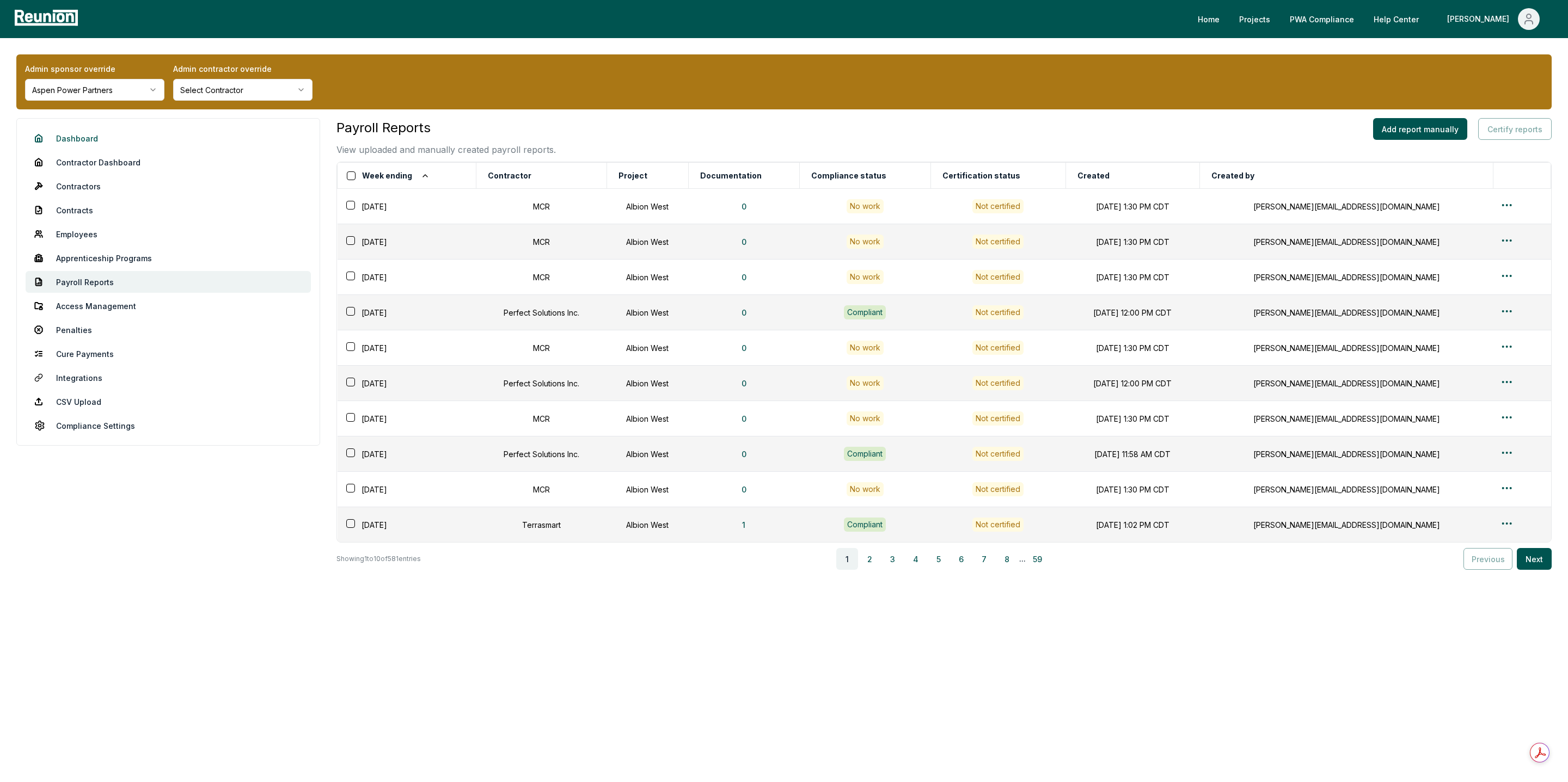
click at [96, 130] on link "Dashboard" at bounding box center [168, 138] width 285 height 22
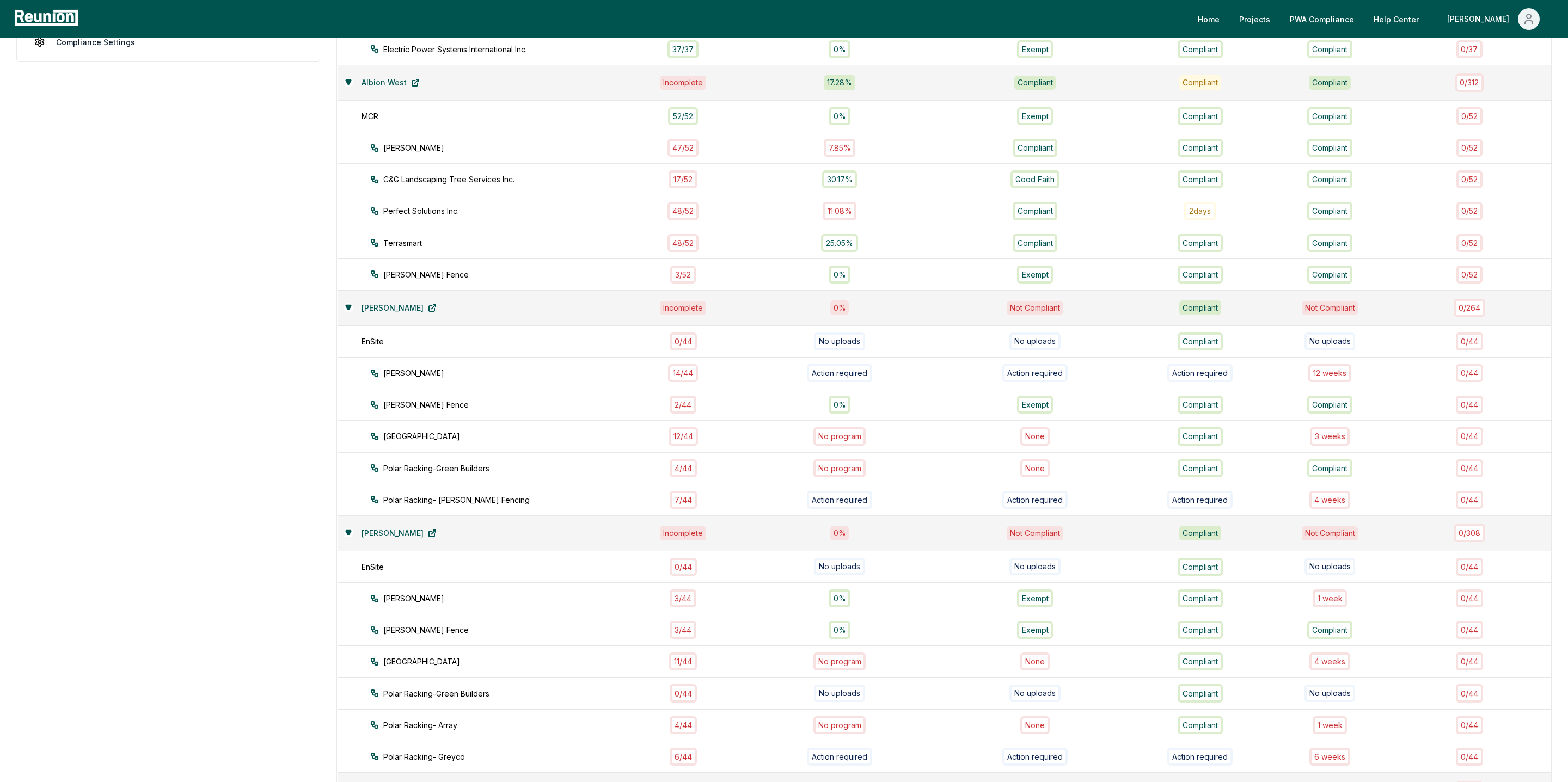
scroll to position [524, 0]
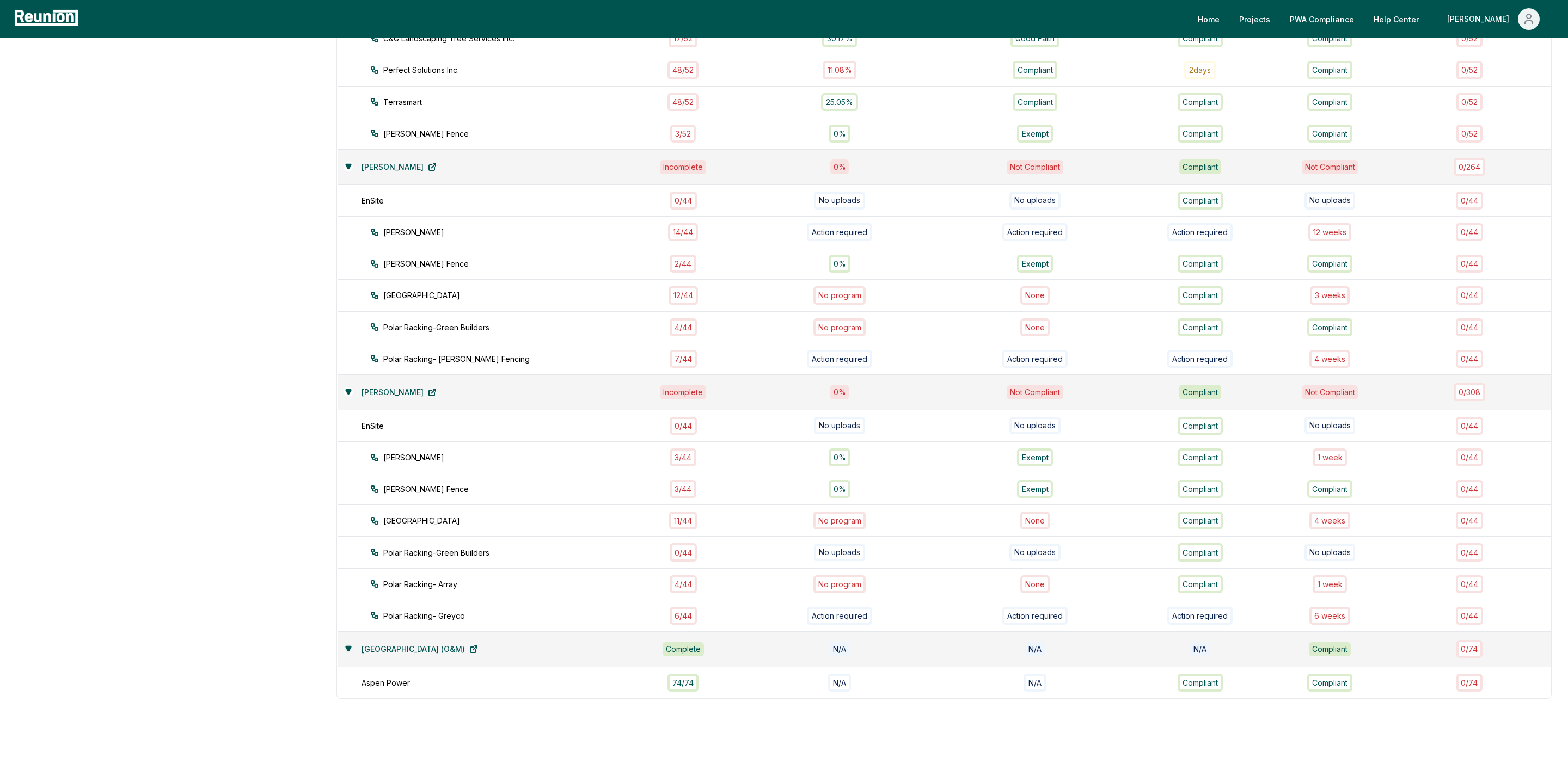
click at [351, 647] on icon at bounding box center [348, 649] width 5 height 4
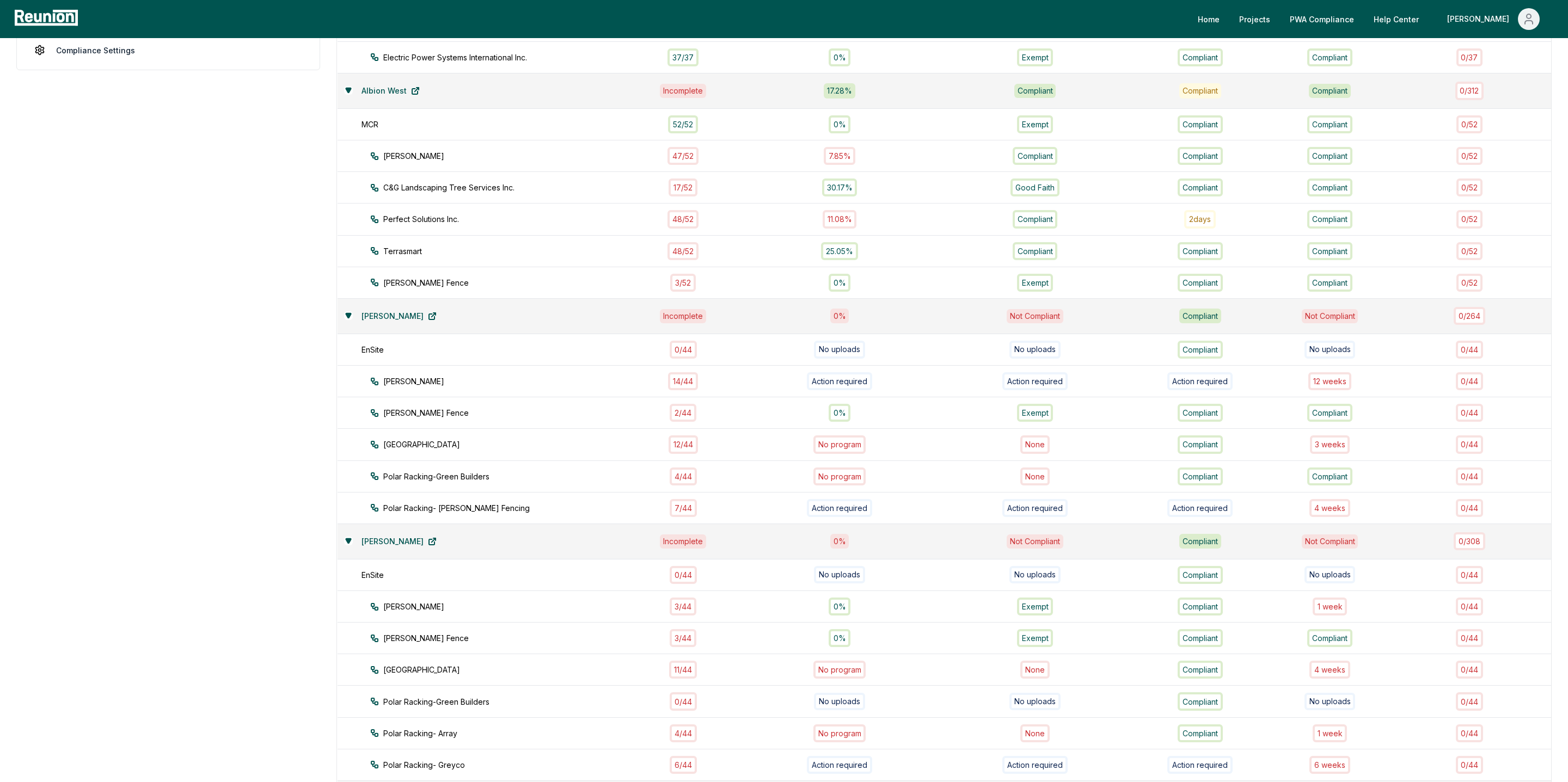
scroll to position [0, 0]
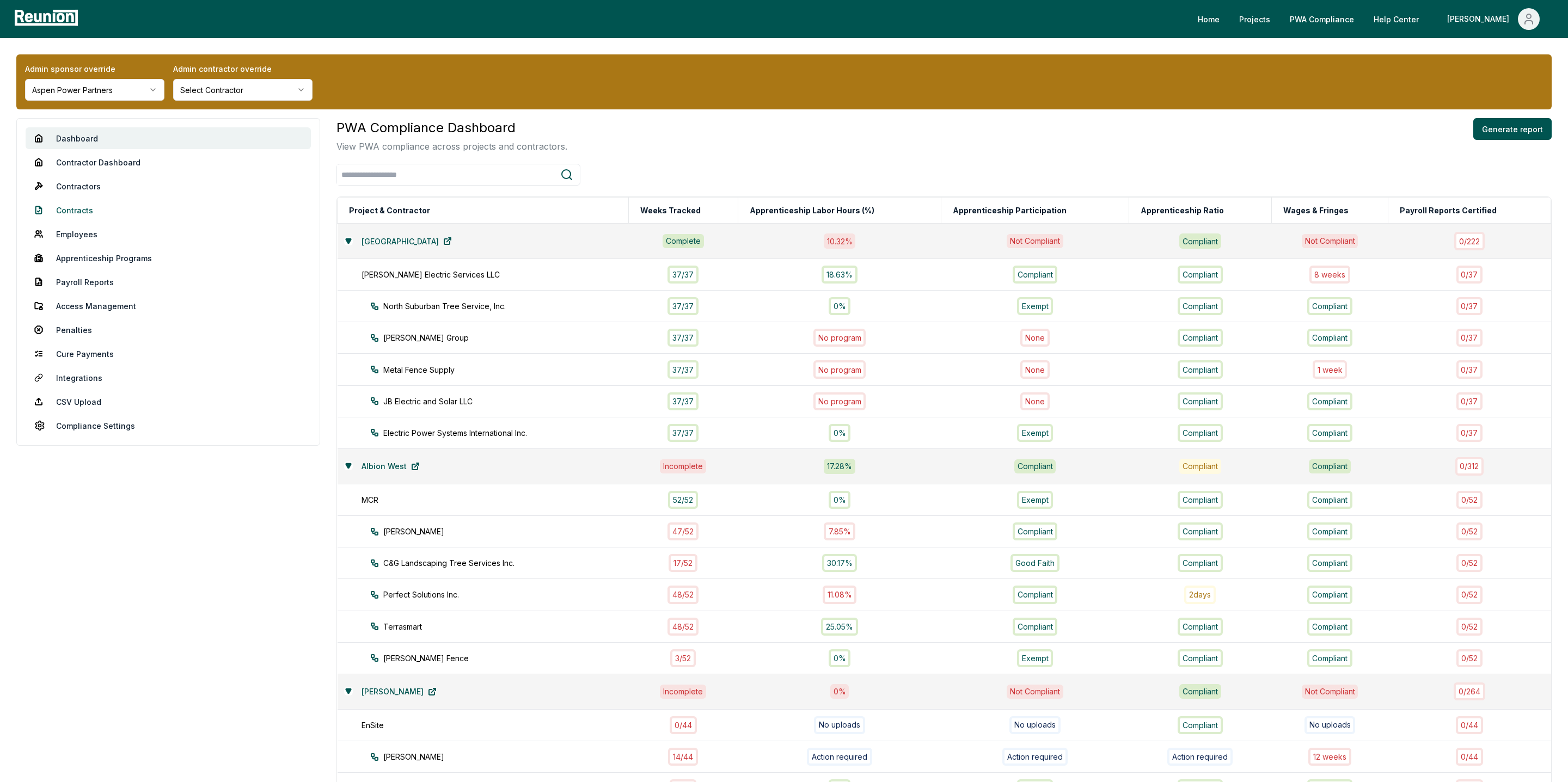
click at [80, 206] on link "Contracts" at bounding box center [168, 210] width 285 height 22
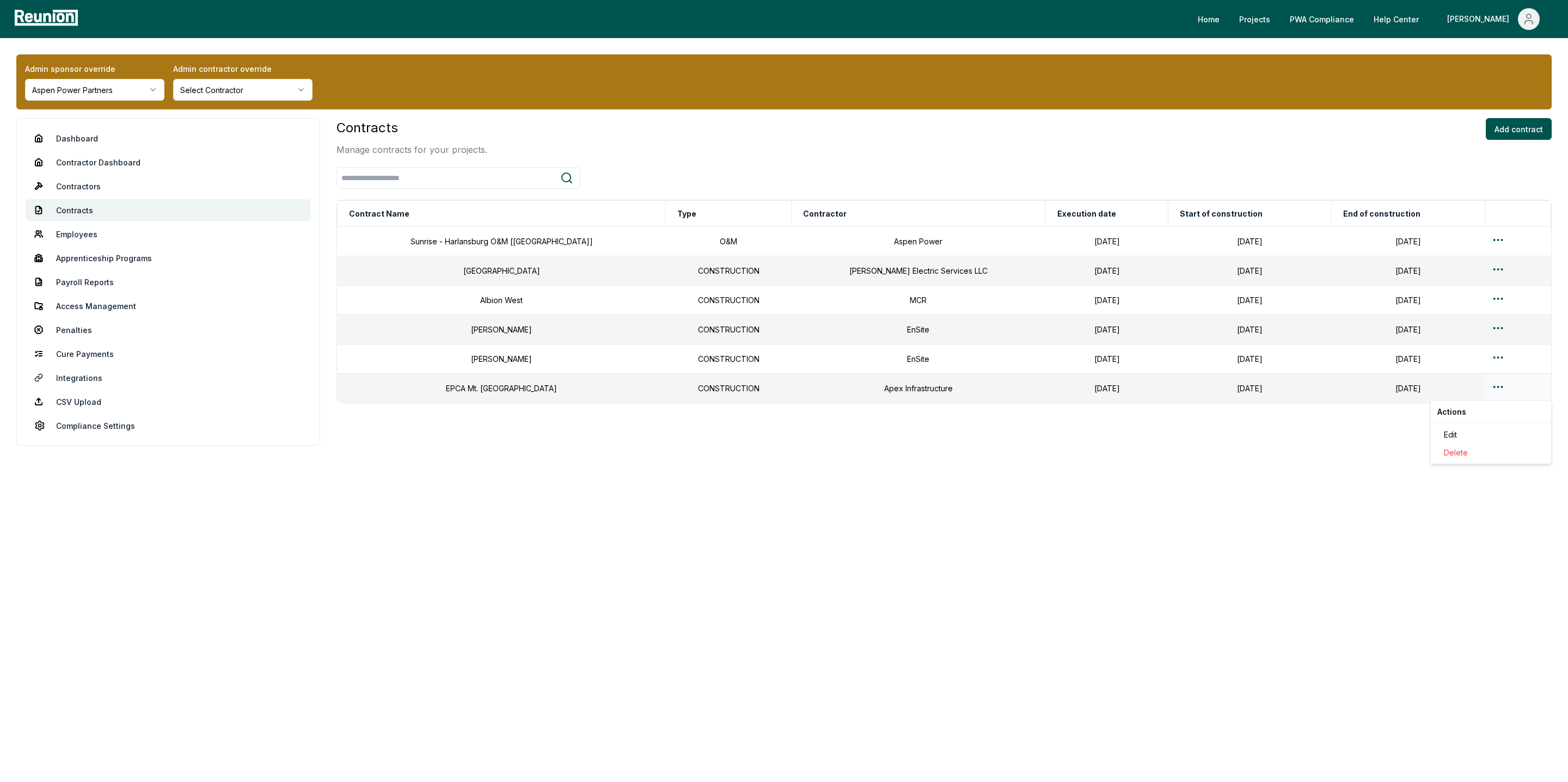
click at [1492, 390] on html "Please visit us on your desktop We're working on making our marketplace mobile-…" at bounding box center [784, 391] width 1568 height 782
click at [1464, 430] on div "Edit" at bounding box center [1491, 434] width 104 height 18
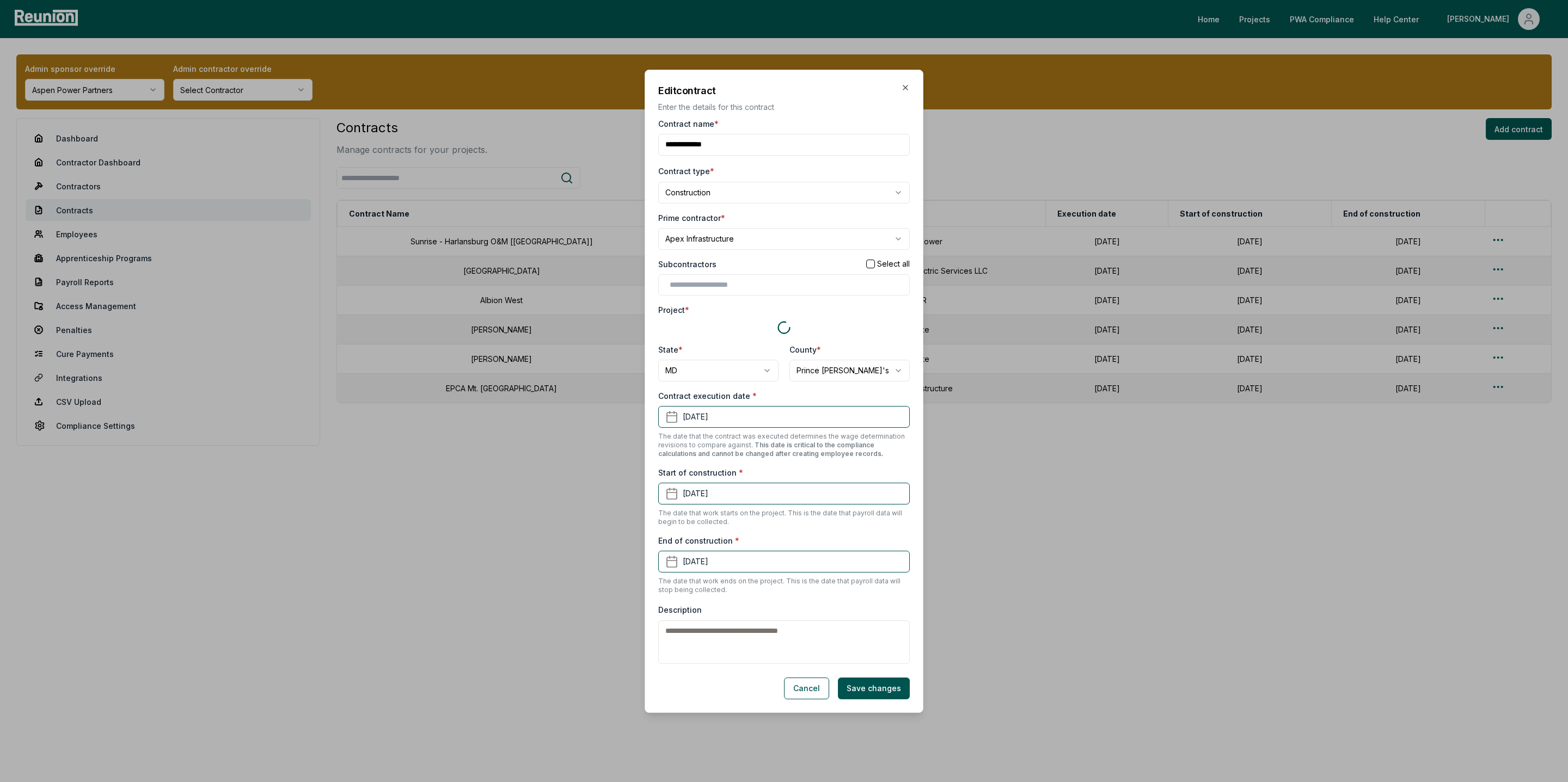
click at [790, 144] on input "Contract name *" at bounding box center [784, 145] width 251 height 22
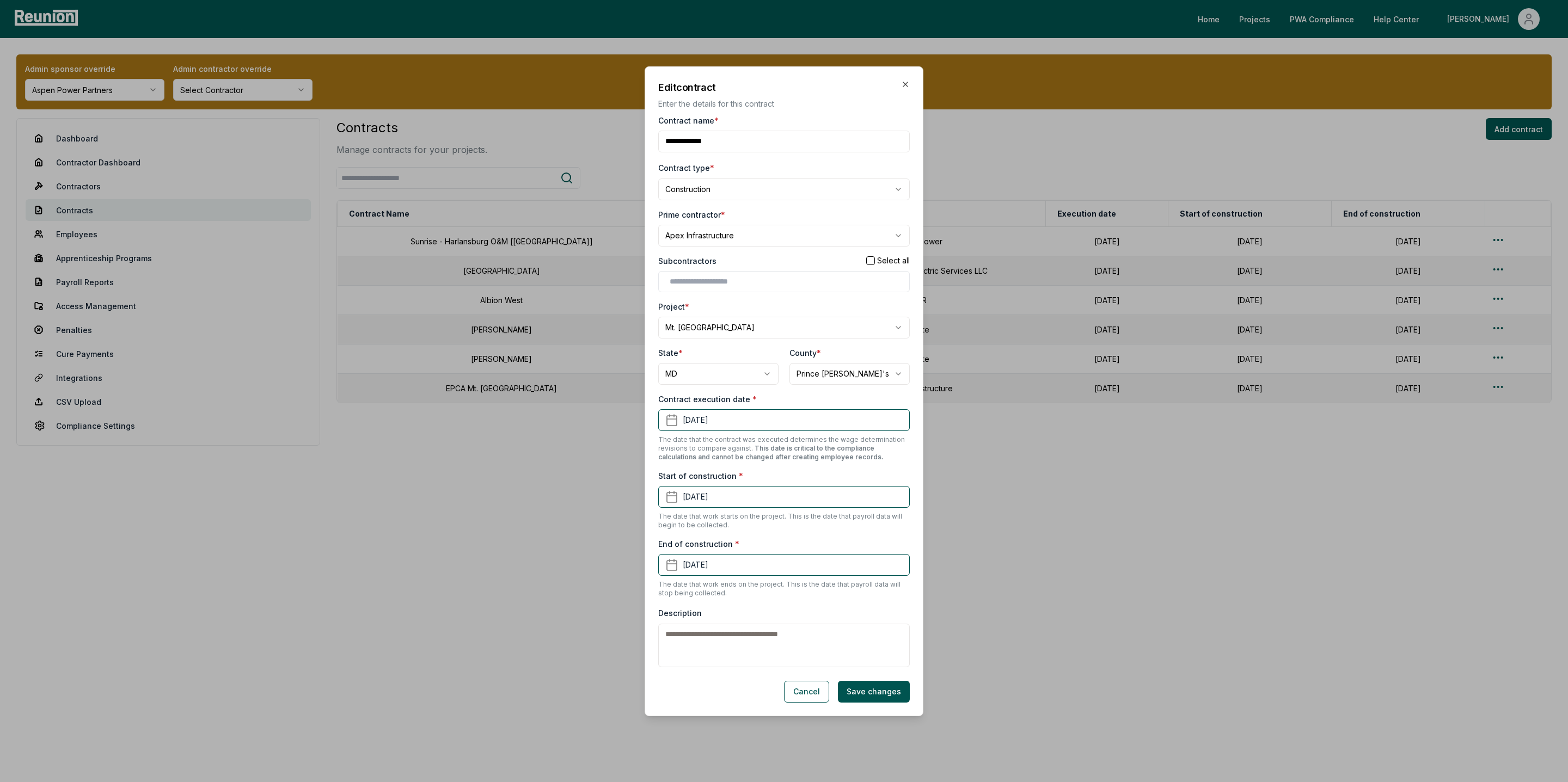
click at [688, 136] on input "Contract name *" at bounding box center [784, 141] width 251 height 22
click at [689, 137] on input "Contract name *" at bounding box center [784, 141] width 251 height 22
type input "********"
click at [872, 694] on button "Save changes" at bounding box center [874, 692] width 72 height 22
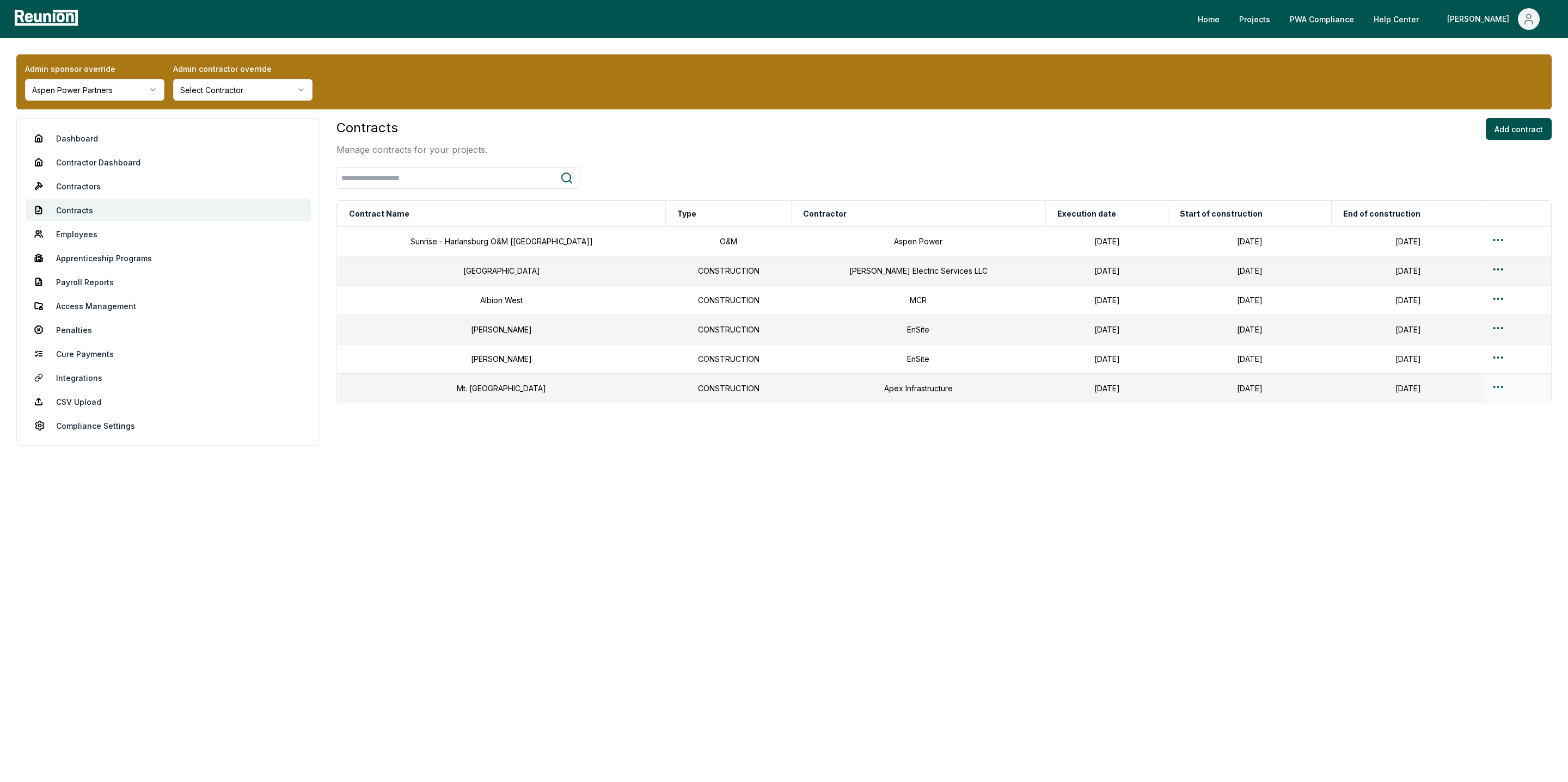
click at [1486, 387] on html "Please visit us on your desktop We're working on making our marketplace mobile-…" at bounding box center [784, 391] width 1568 height 782
click at [1454, 434] on div "Edit" at bounding box center [1491, 434] width 104 height 18
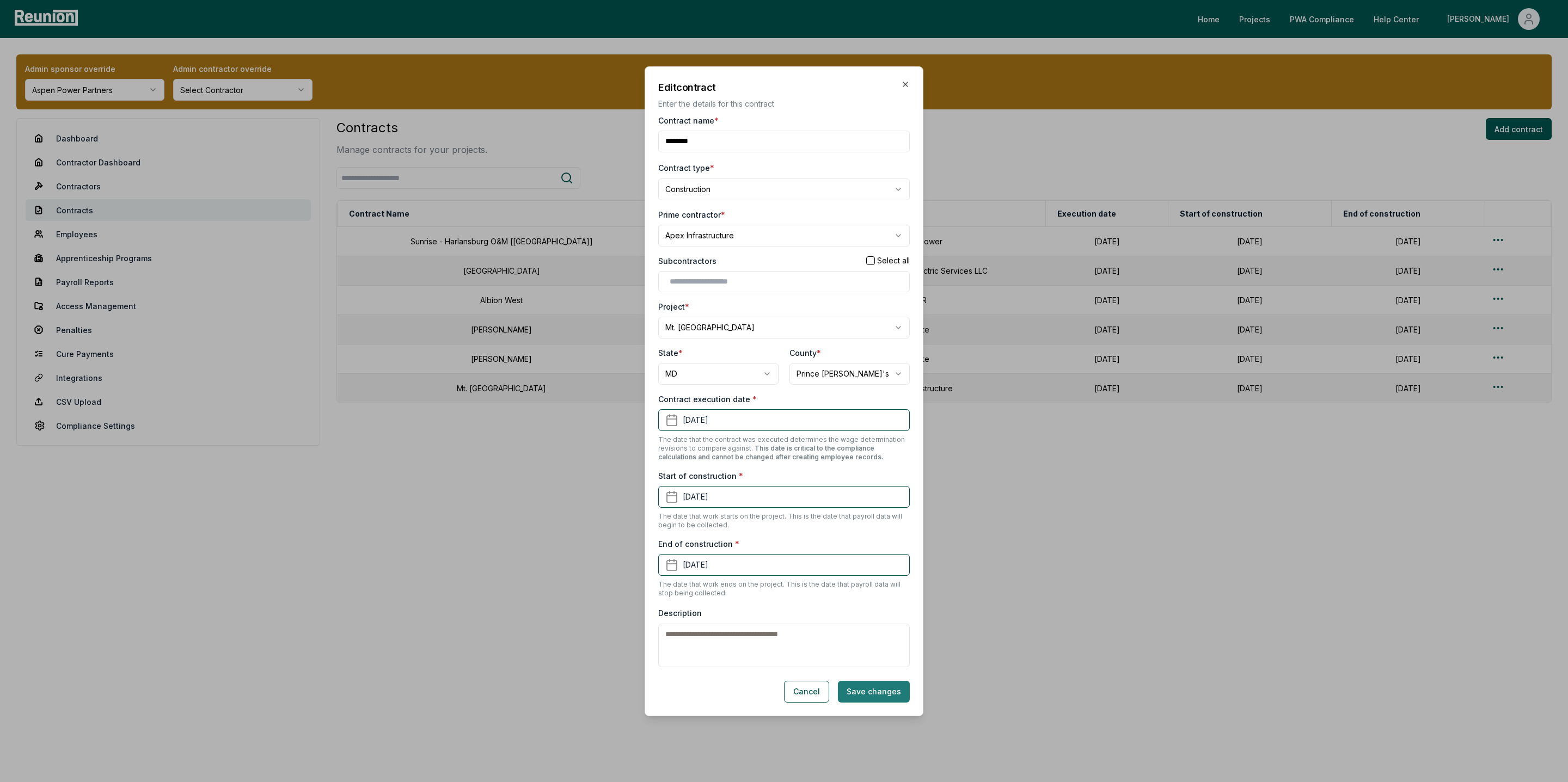
click at [903, 693] on button "Save changes" at bounding box center [874, 692] width 72 height 22
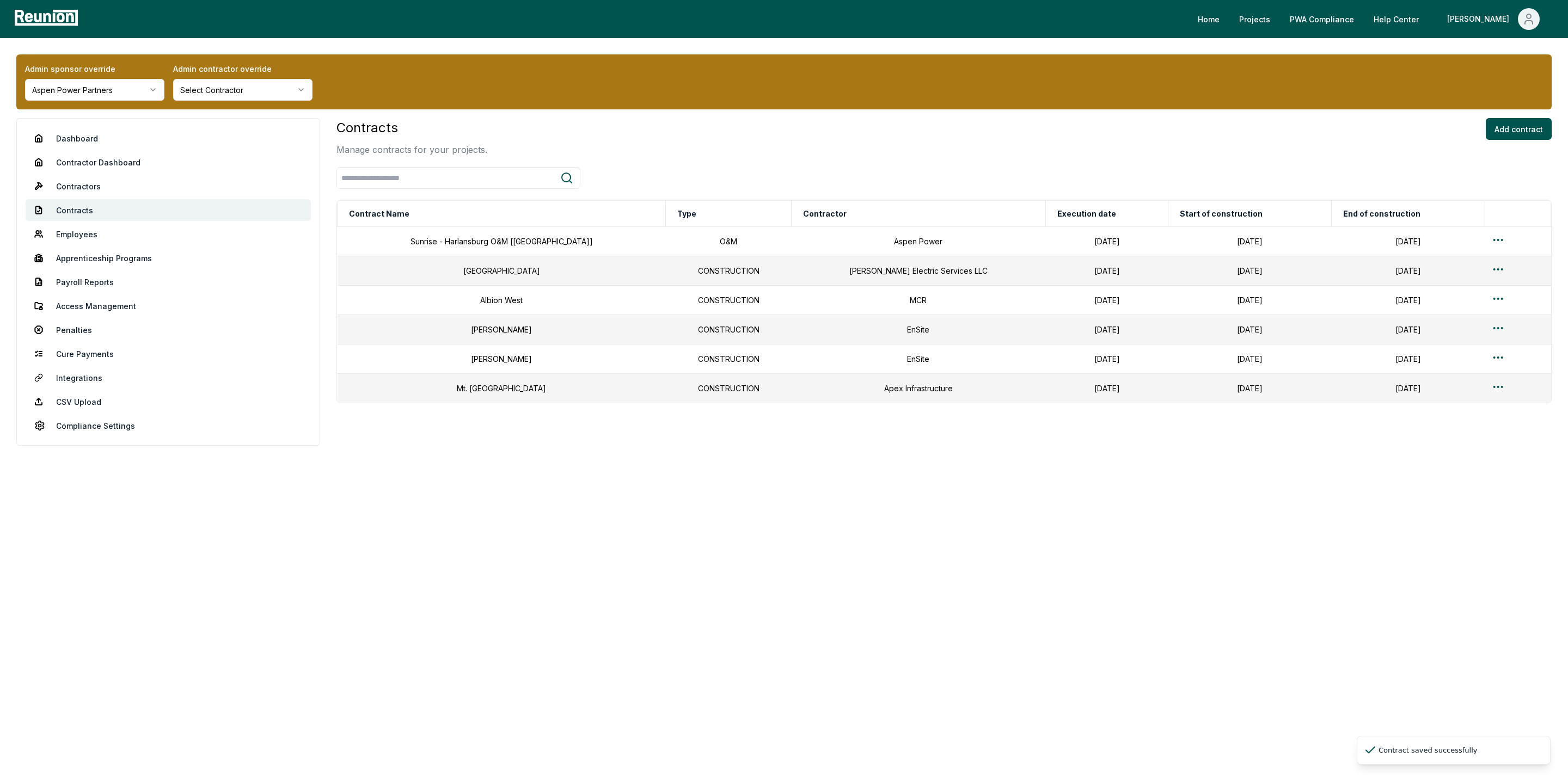
click at [83, 136] on link "Dashboard" at bounding box center [168, 138] width 285 height 22
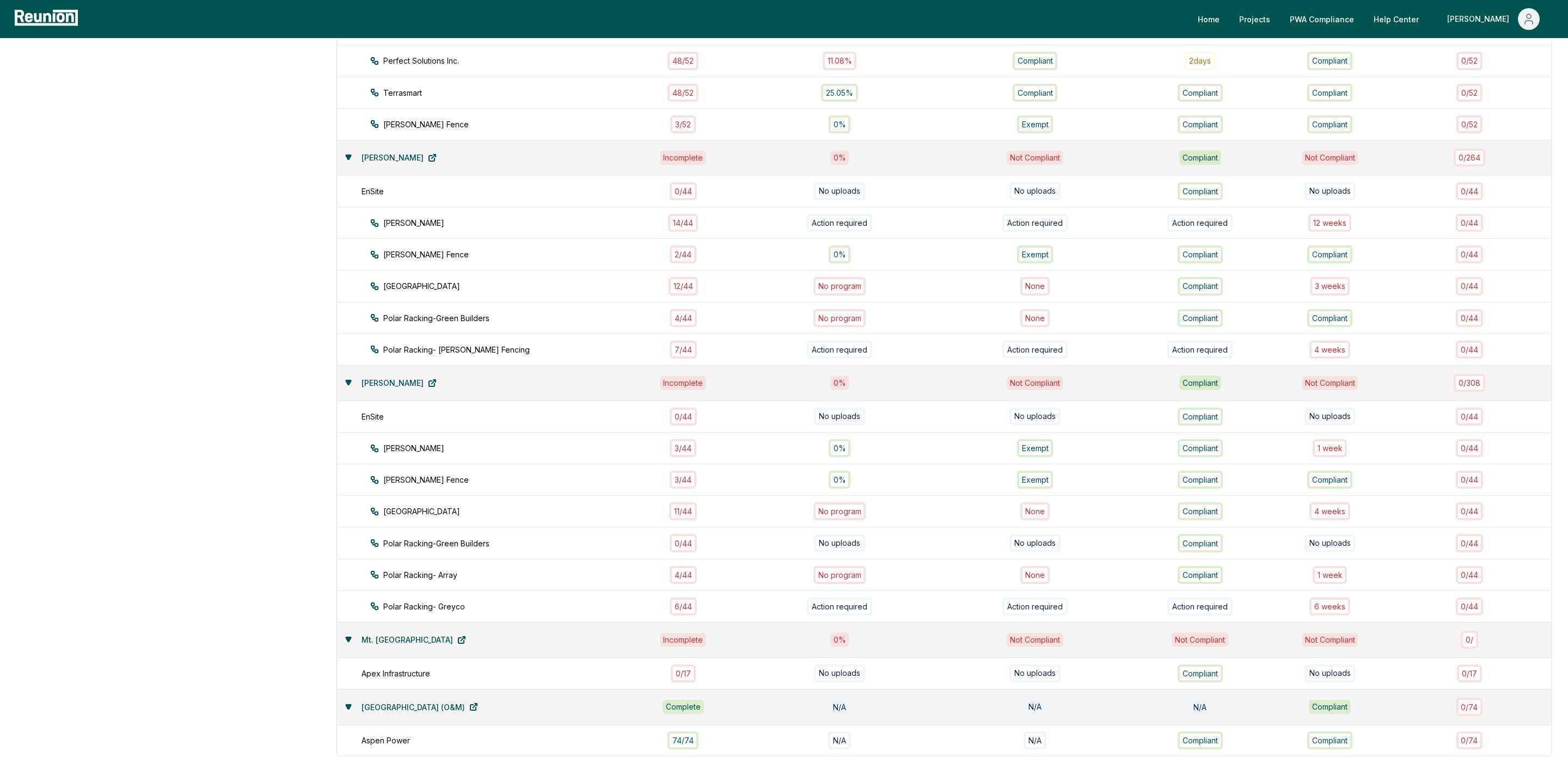
scroll to position [531, 0]
click at [697, 410] on div "0 / 44" at bounding box center [683, 419] width 27 height 18
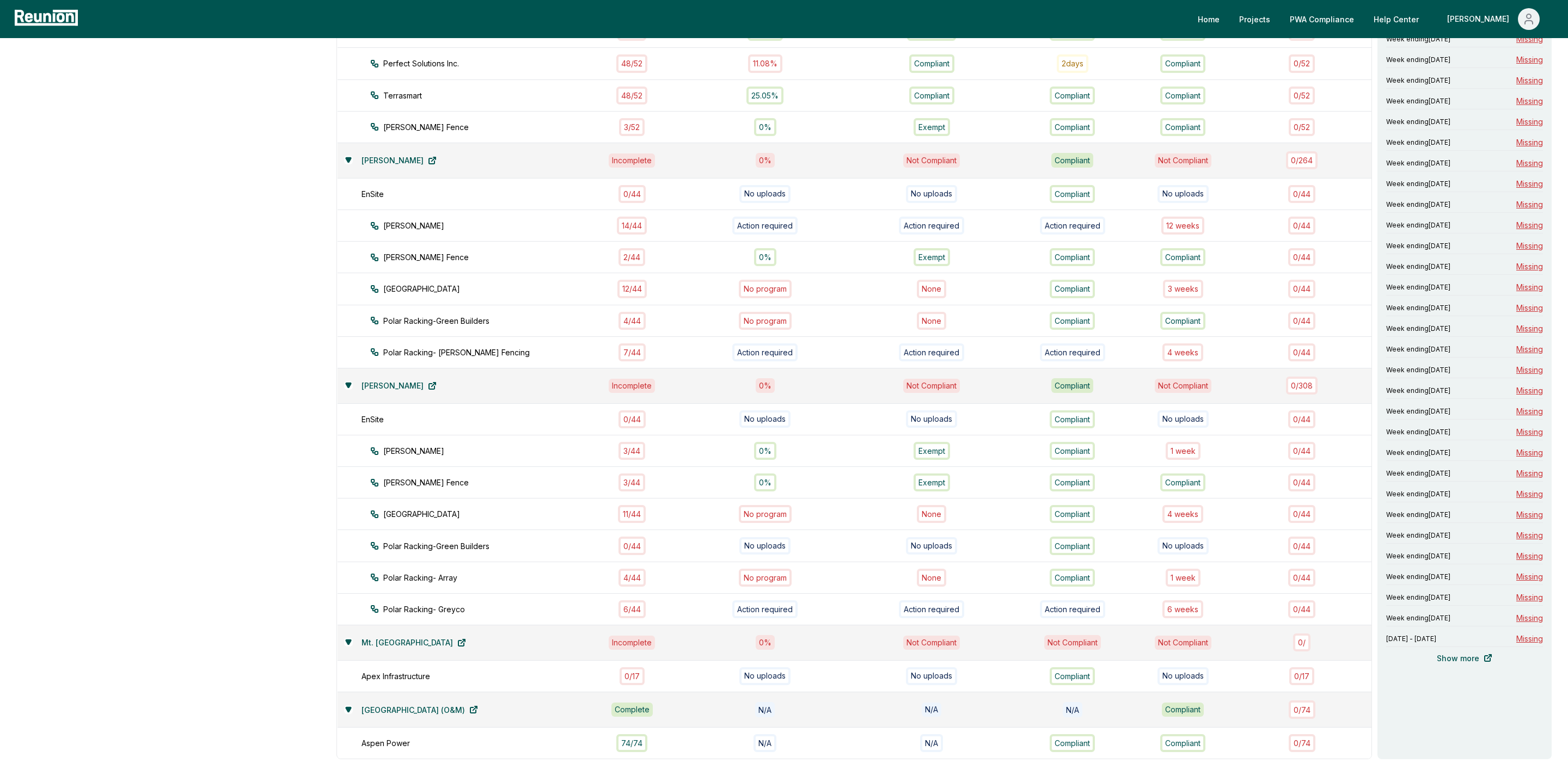
scroll to position [0, 0]
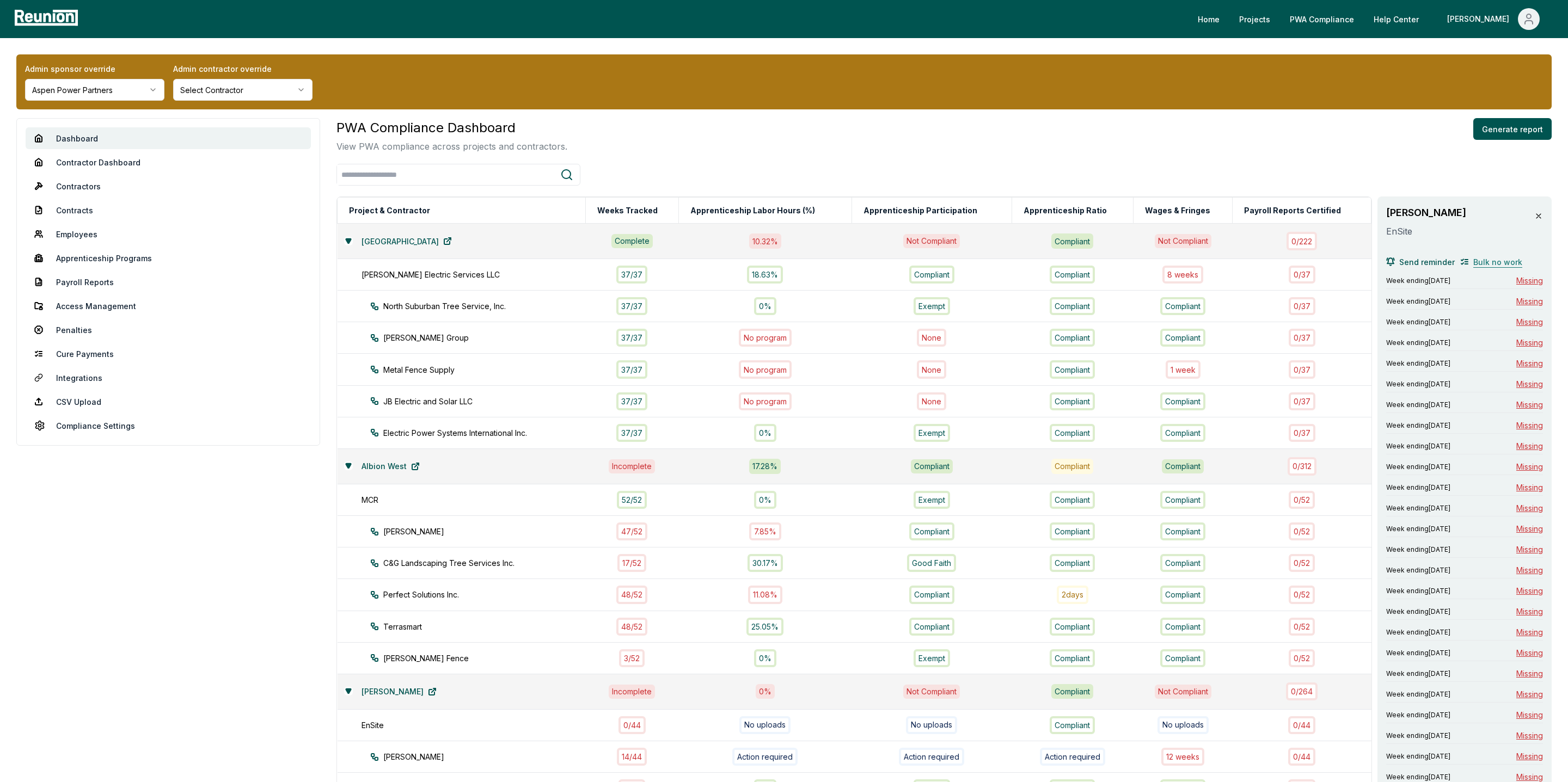
click at [1491, 259] on span "Bulk no work" at bounding box center [1497, 262] width 49 height 11
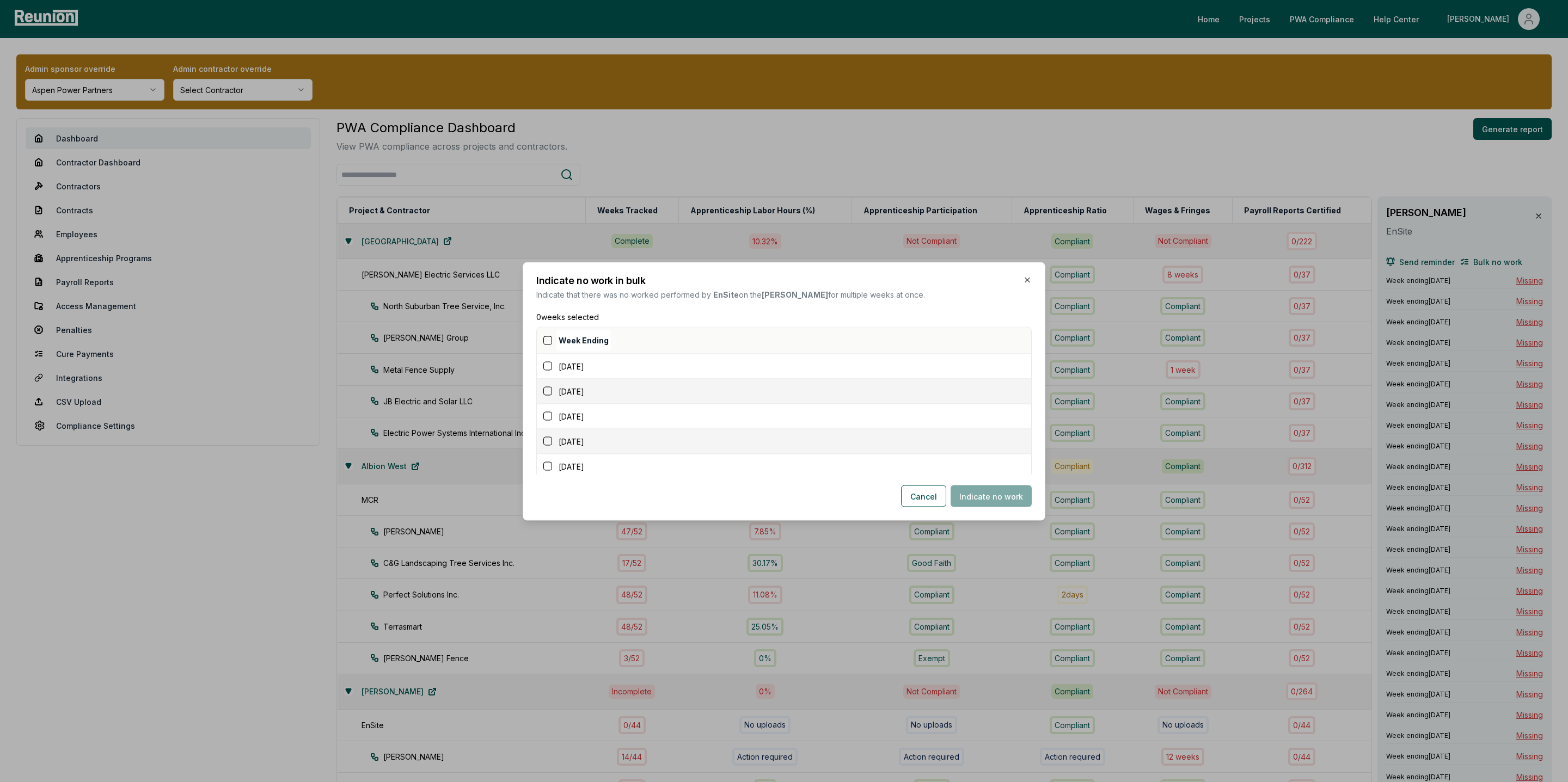
click at [545, 340] on button "button" at bounding box center [548, 340] width 9 height 9
click at [972, 491] on button "Indicate no work" at bounding box center [991, 495] width 81 height 22
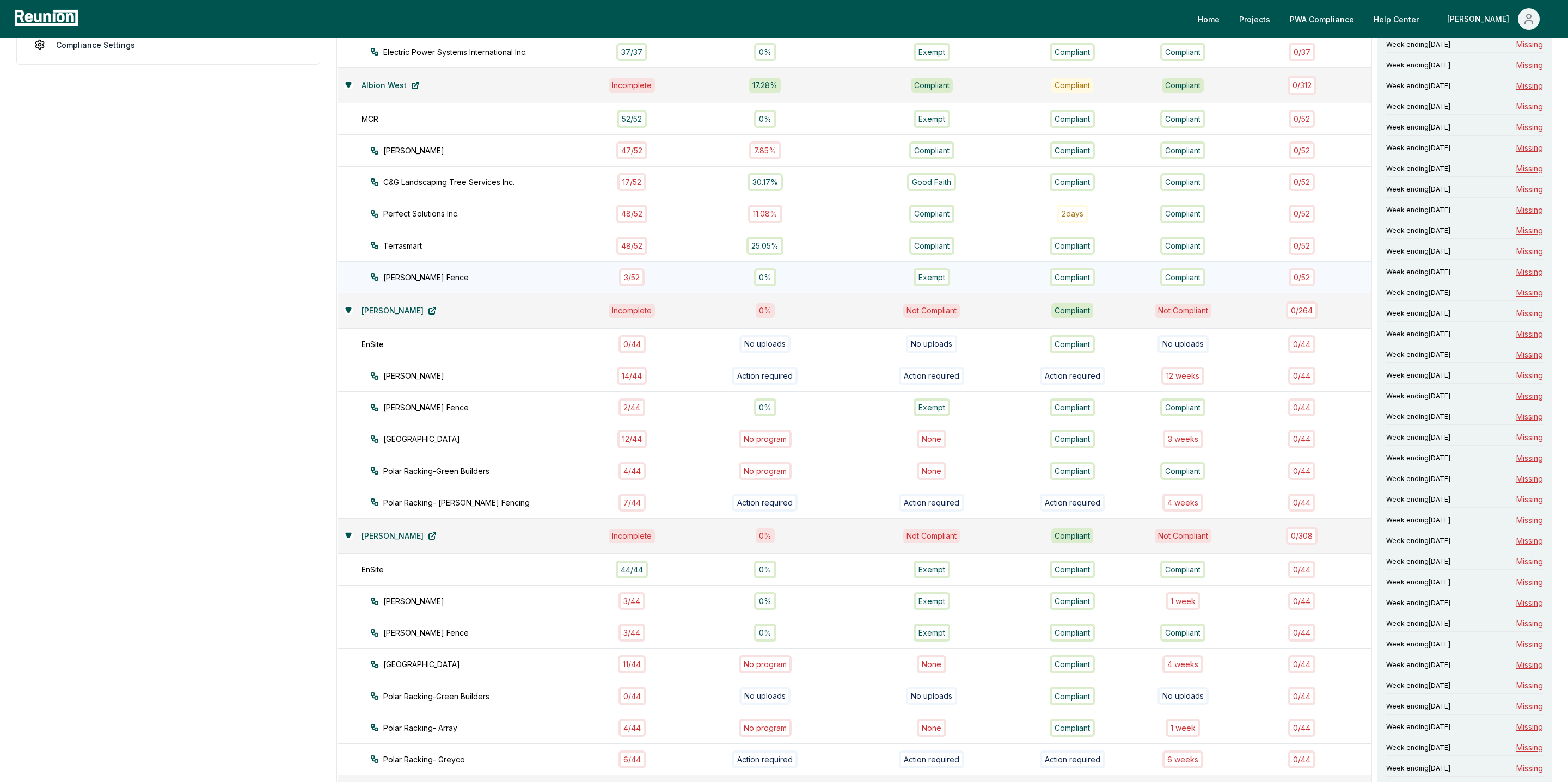
scroll to position [387, 0]
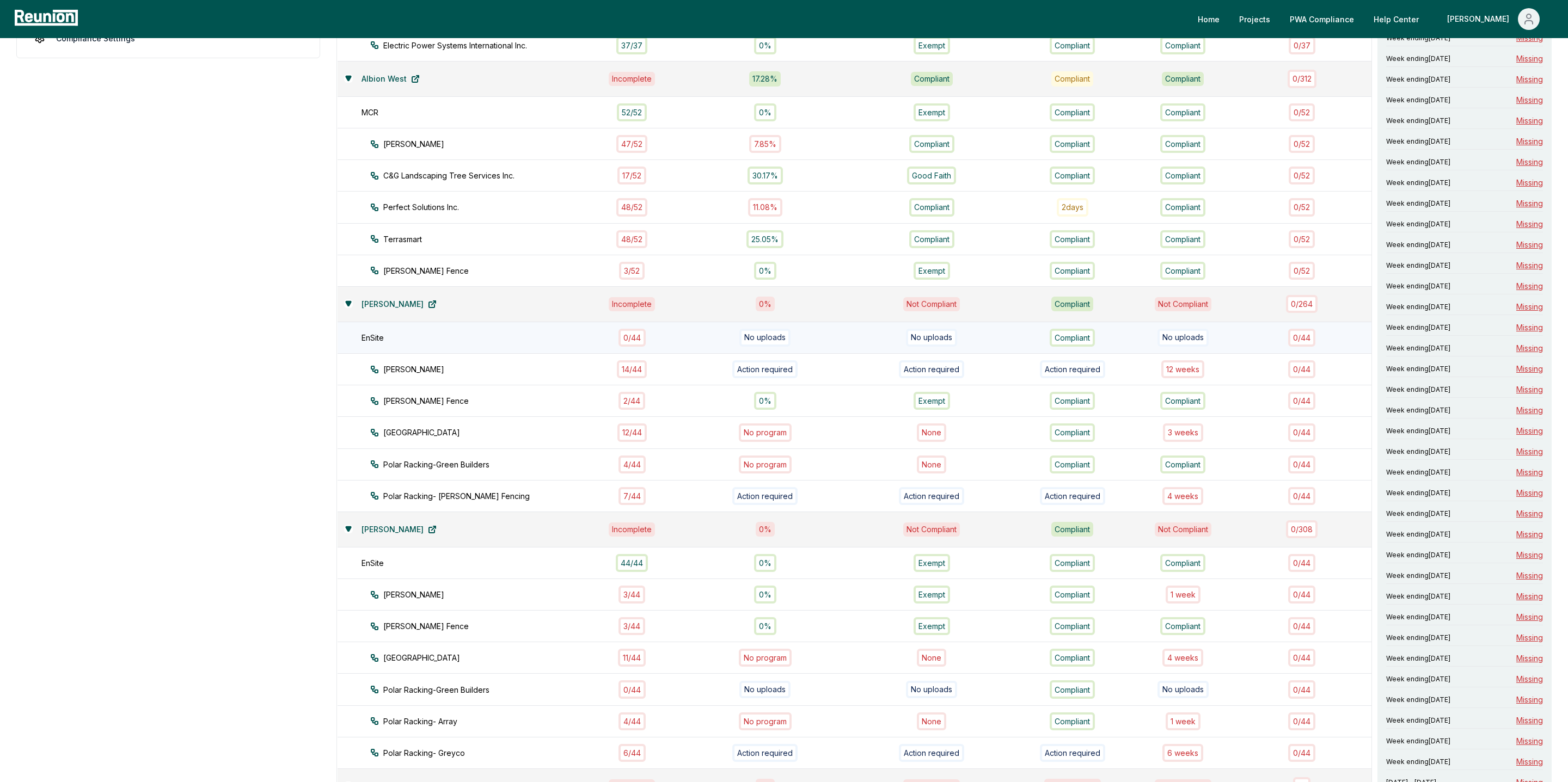
click at [636, 329] on div "0 / 44" at bounding box center [632, 337] width 27 height 18
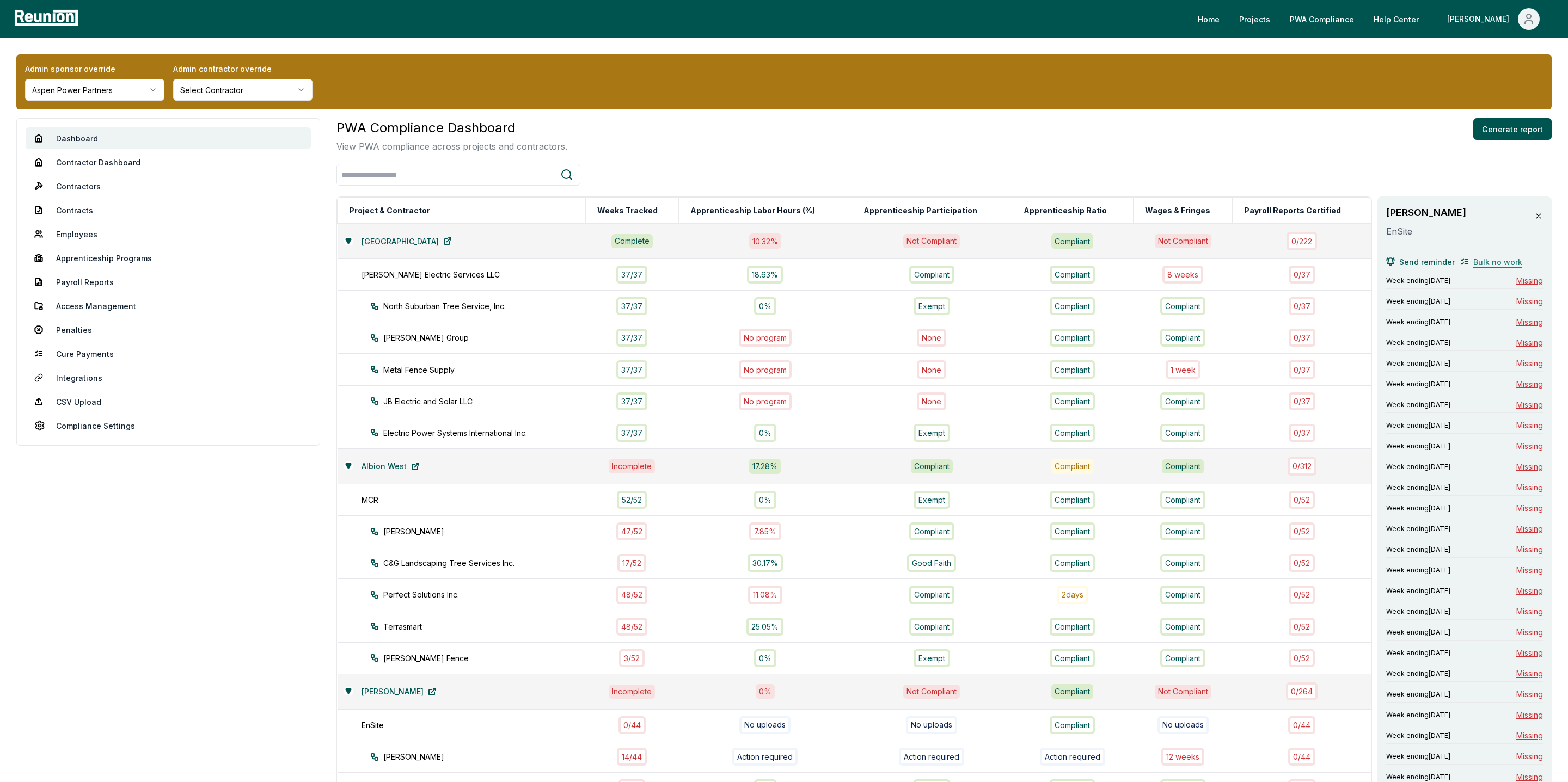
click at [1483, 258] on span "Bulk no work" at bounding box center [1497, 262] width 49 height 11
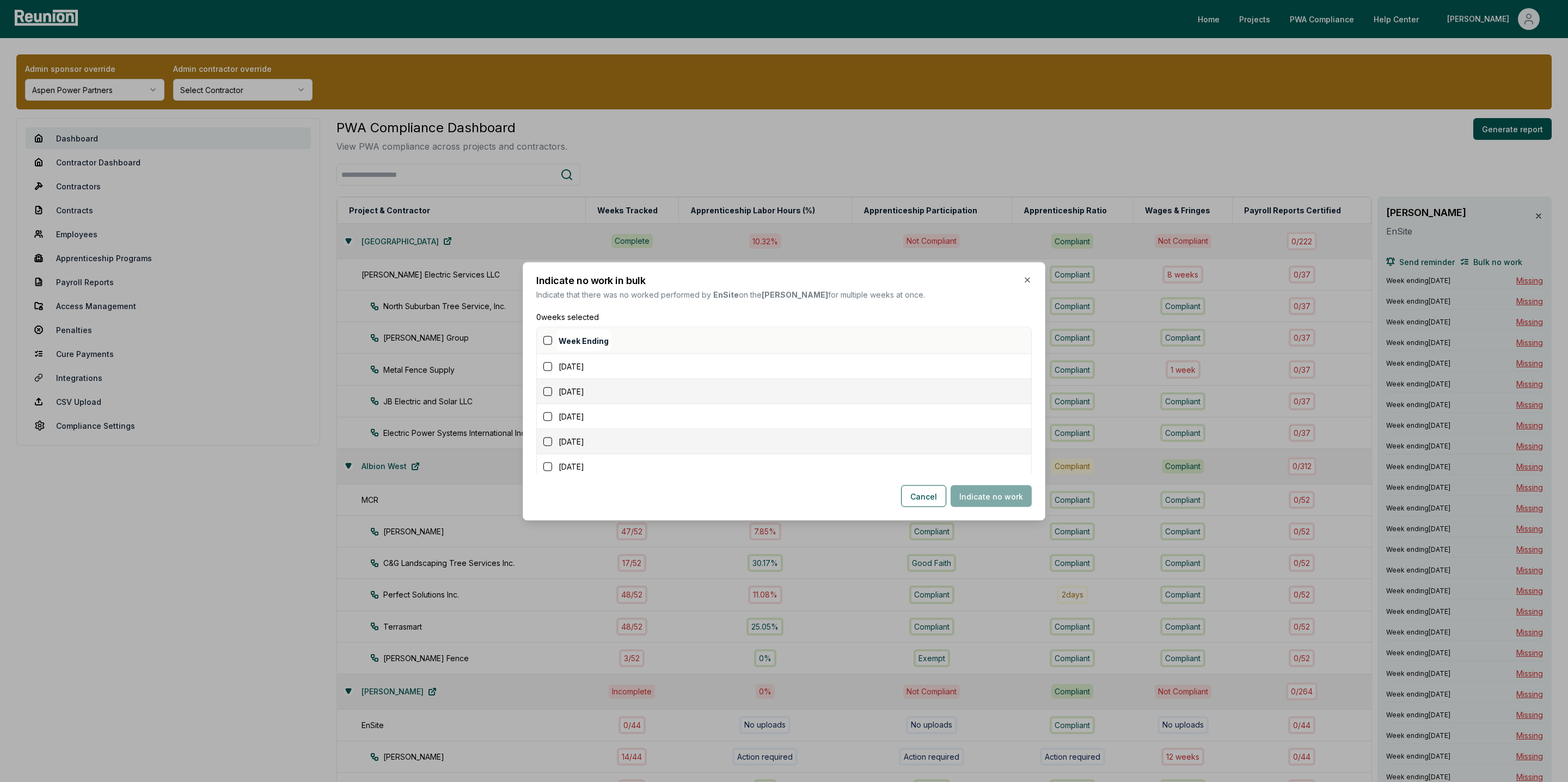
click at [549, 340] on button "button" at bounding box center [548, 340] width 9 height 9
click at [995, 497] on button "Indicate no work" at bounding box center [991, 495] width 81 height 22
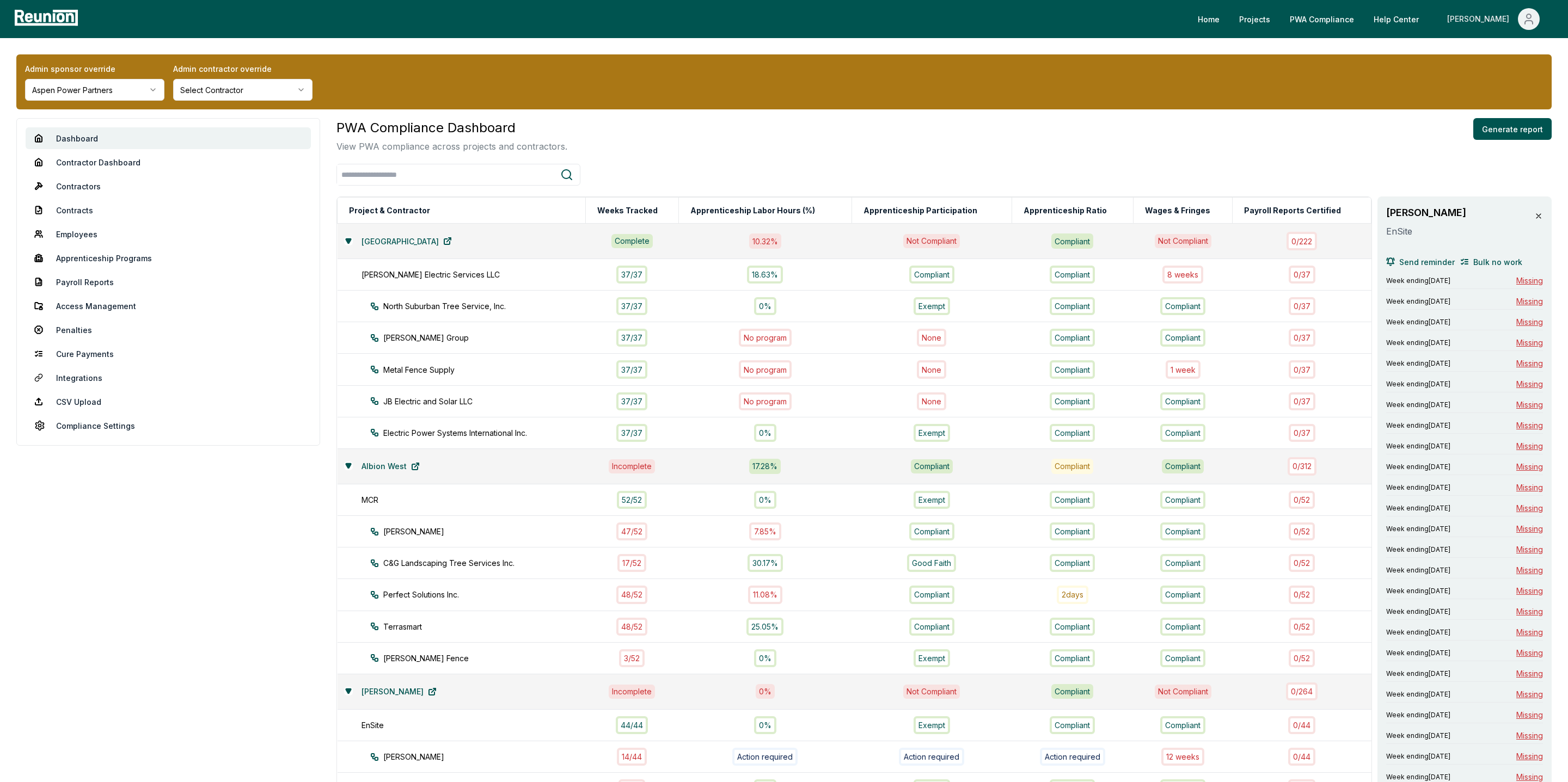
click at [1509, 26] on div "[PERSON_NAME]" at bounding box center [1480, 19] width 66 height 22
click at [1493, 112] on div "Log out" at bounding box center [1506, 120] width 105 height 31
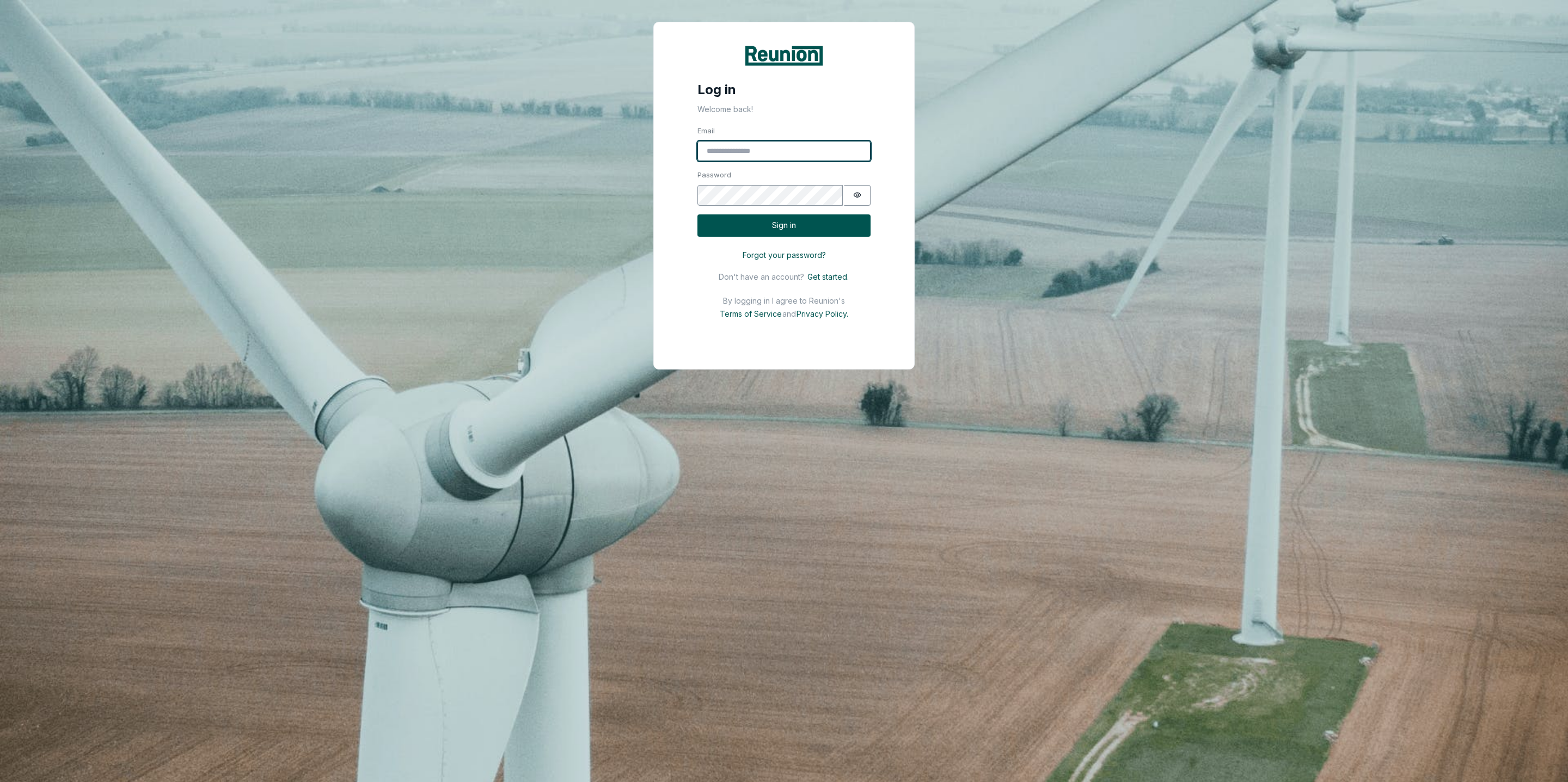
type input "**********"
click at [837, 155] on input "**********" at bounding box center [784, 151] width 173 height 21
click at [837, 155] on input "Email" at bounding box center [784, 151] width 173 height 21
type input "**********"
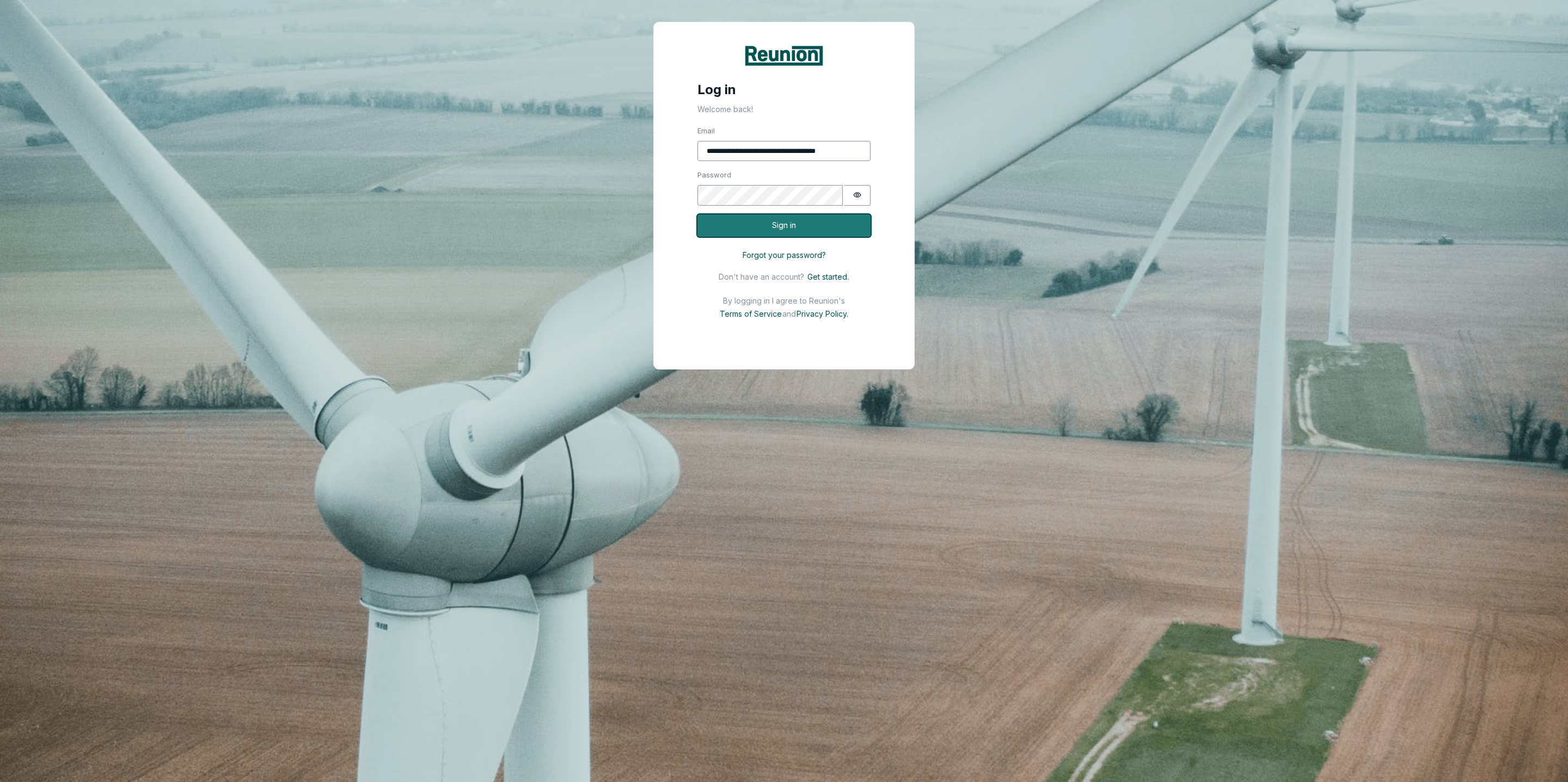
click at [797, 226] on button "Sign in" at bounding box center [784, 226] width 173 height 22
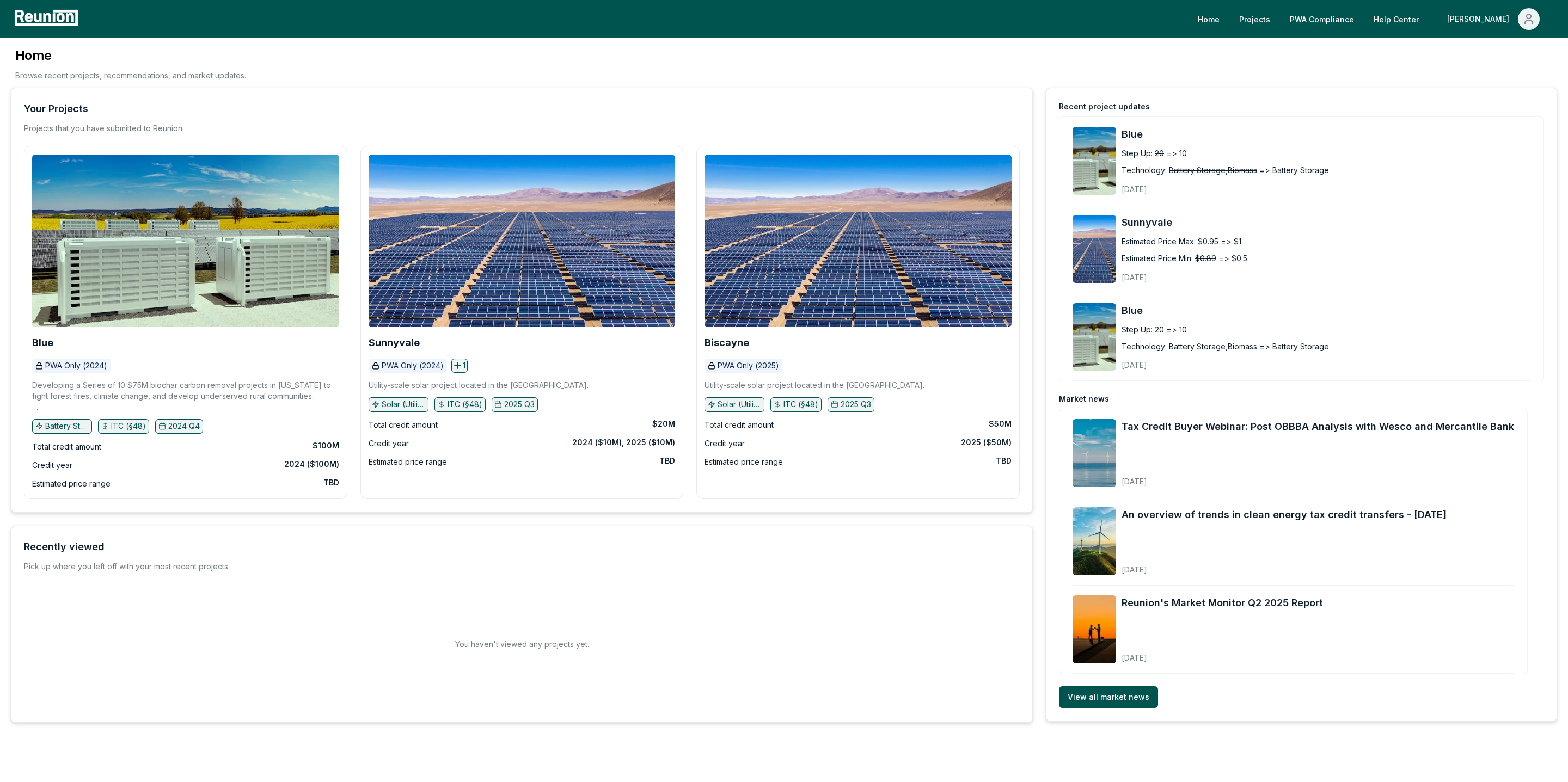
click at [1366, 2] on div "Home Projects PWA Compliance Help Center [PERSON_NAME]" at bounding box center [784, 19] width 1568 height 38
click at [1363, 19] on link "PWA Compliance" at bounding box center [1322, 19] width 82 height 22
